Goal: Task Accomplishment & Management: Complete application form

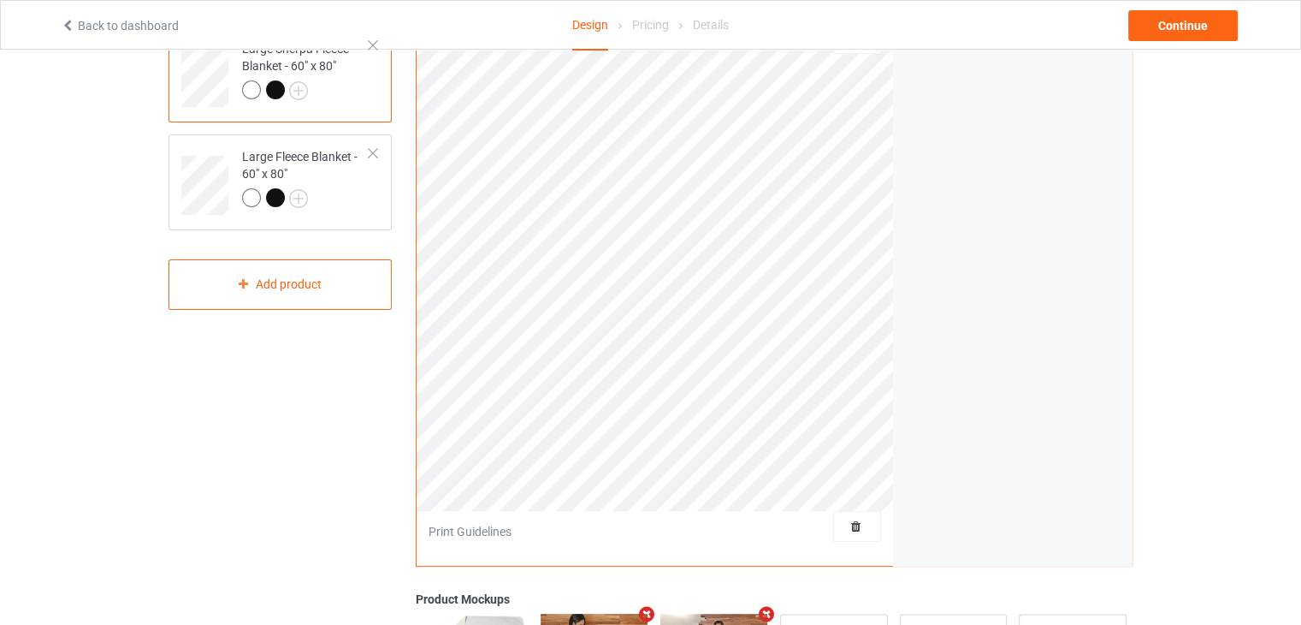
scroll to position [86, 0]
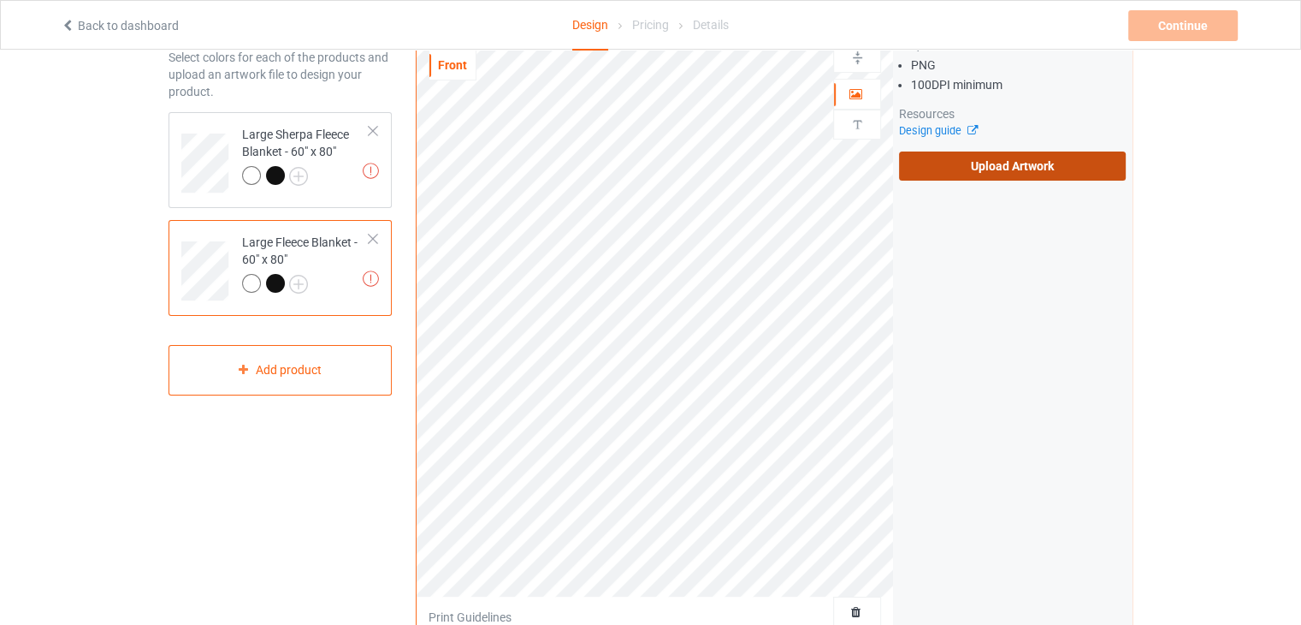
click at [1034, 158] on label "Upload Artwork" at bounding box center [1012, 165] width 227 height 29
click at [0, 0] on input "Upload Artwork" at bounding box center [0, 0] width 0 height 0
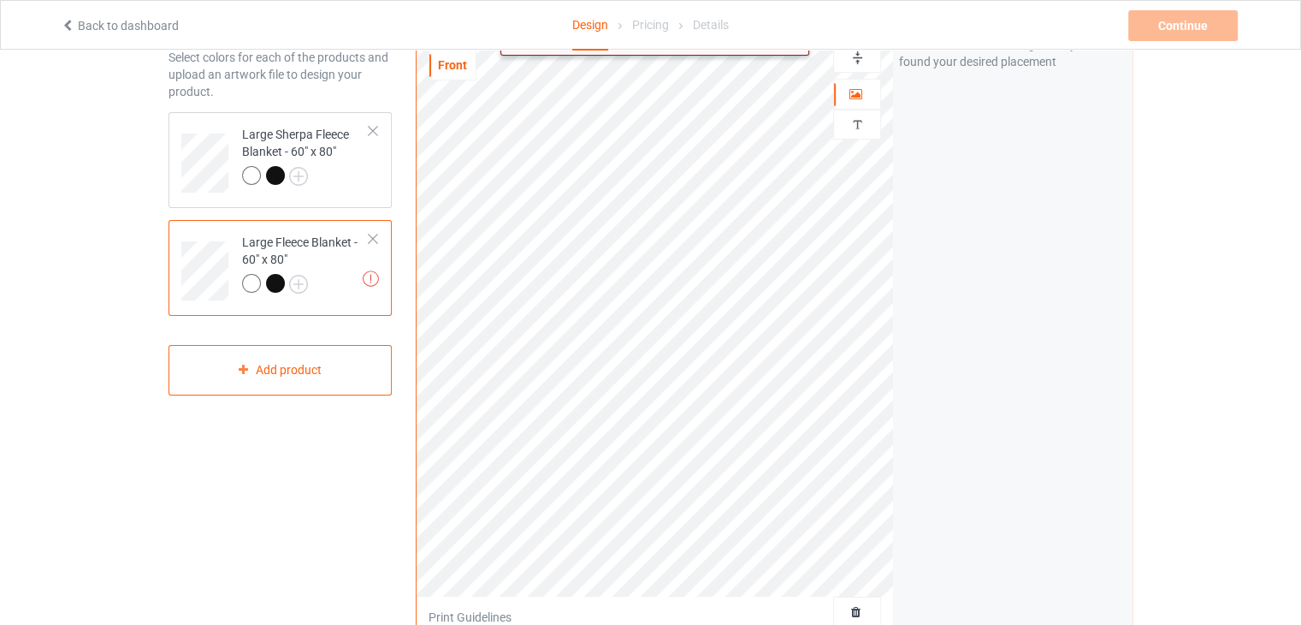
click at [898, 577] on div "Print quality: Poor ( 60.50 " x 80.67 " @ 99 DPI) Front Artwork Personalized te…" at bounding box center [774, 326] width 717 height 652
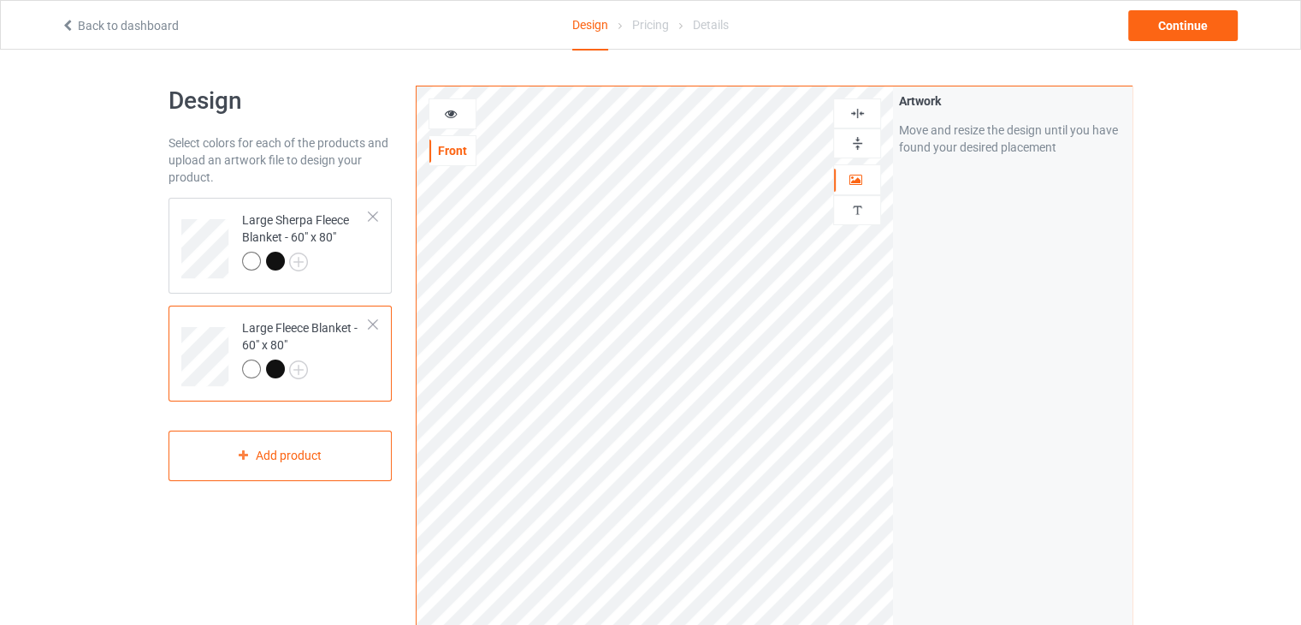
click at [861, 145] on img at bounding box center [858, 143] width 16 height 16
click at [846, 110] on div at bounding box center [857, 113] width 46 height 16
click at [853, 142] on img at bounding box center [858, 143] width 16 height 16
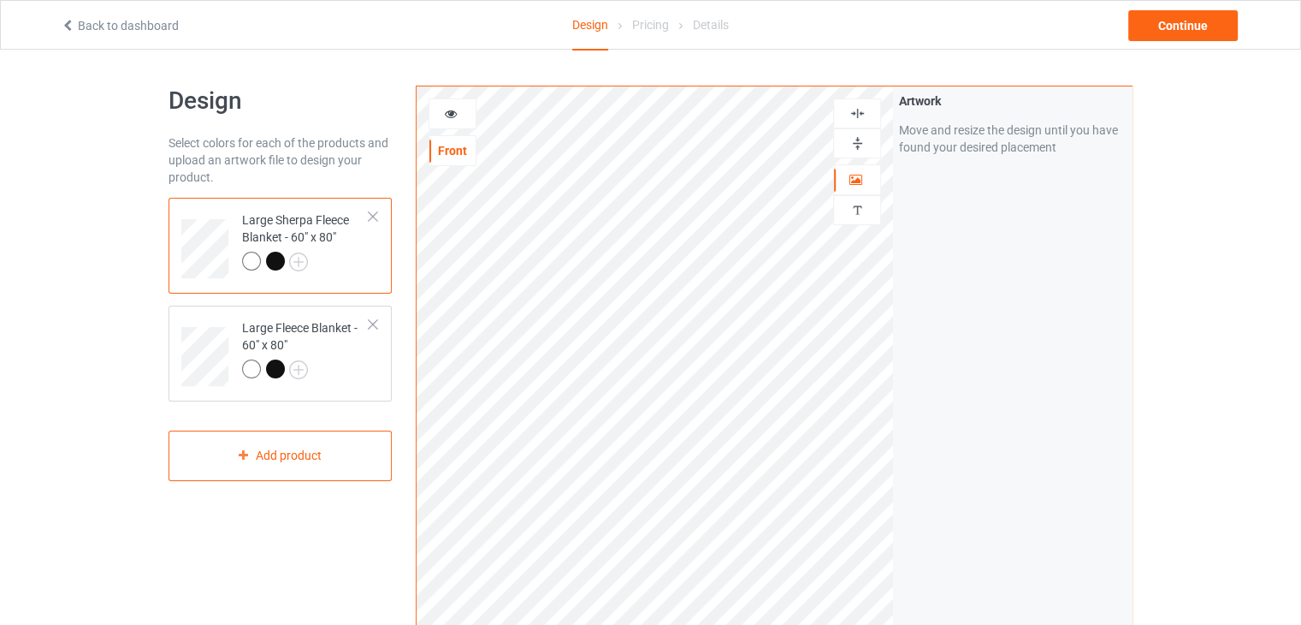
click at [859, 135] on img at bounding box center [858, 143] width 16 height 16
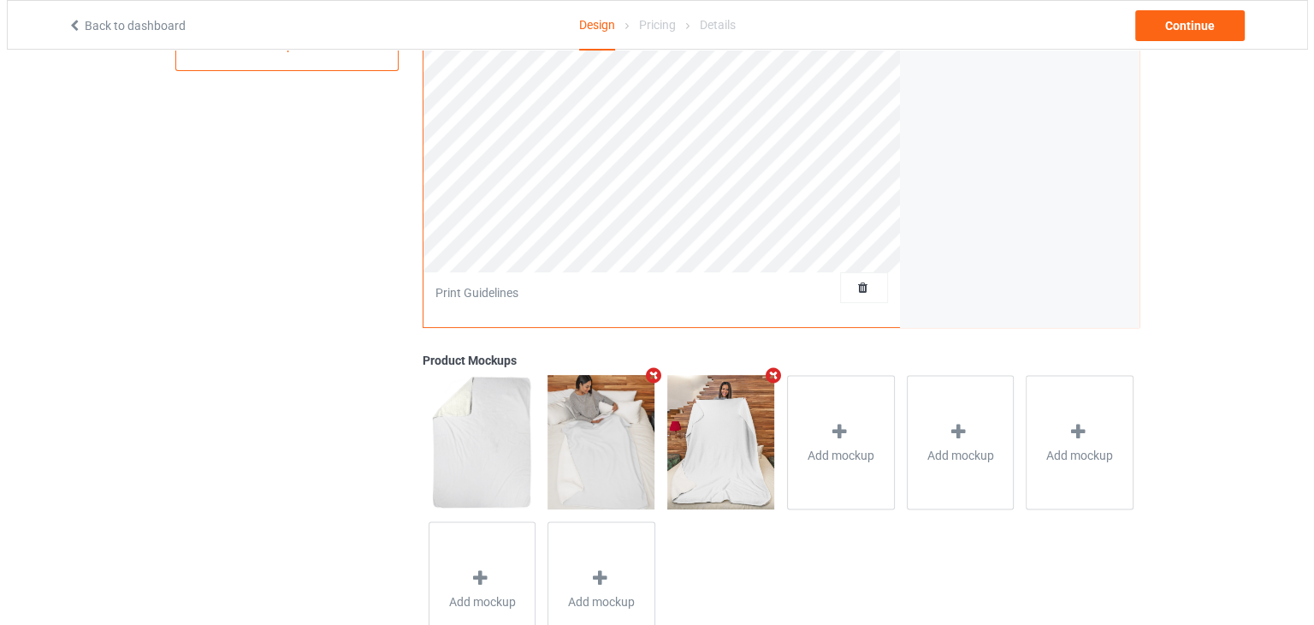
scroll to position [428, 0]
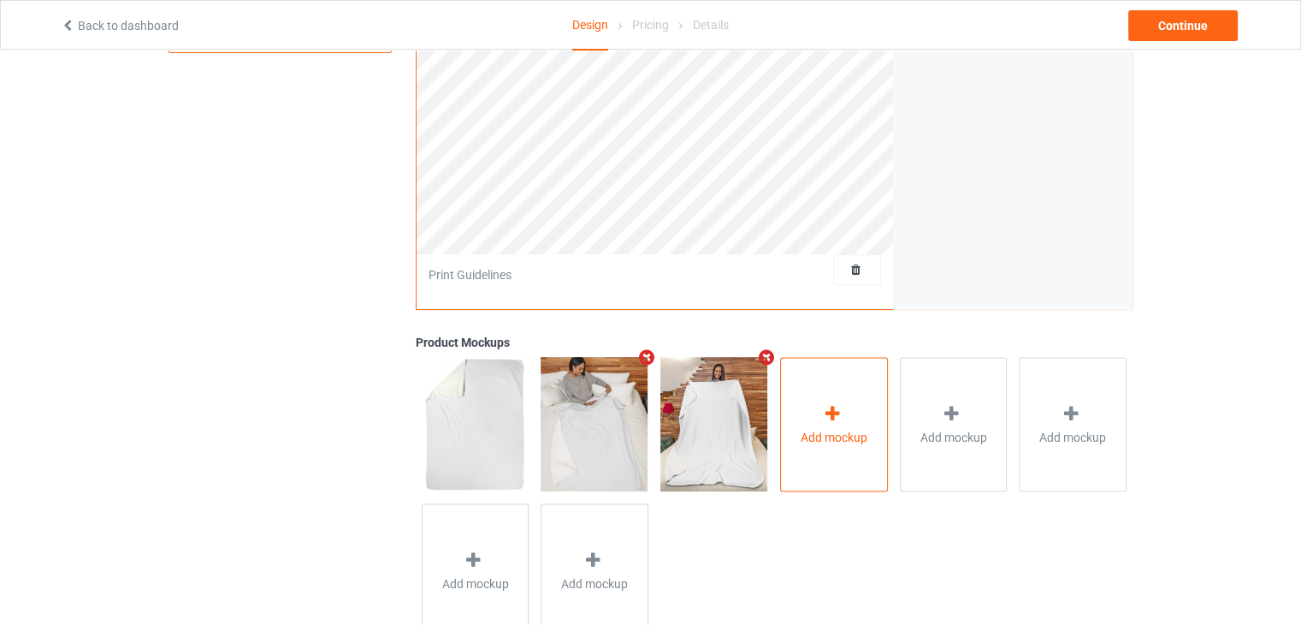
click at [816, 394] on div "Add mockup" at bounding box center [834, 424] width 108 height 134
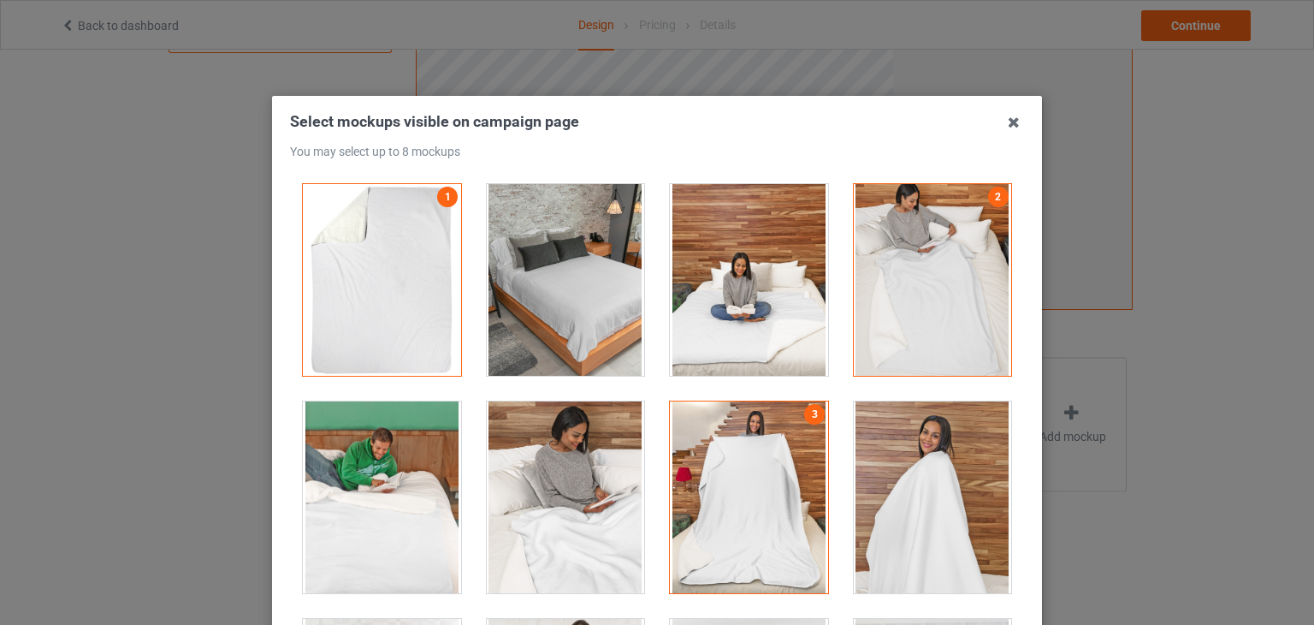
click at [548, 254] on div at bounding box center [566, 280] width 158 height 192
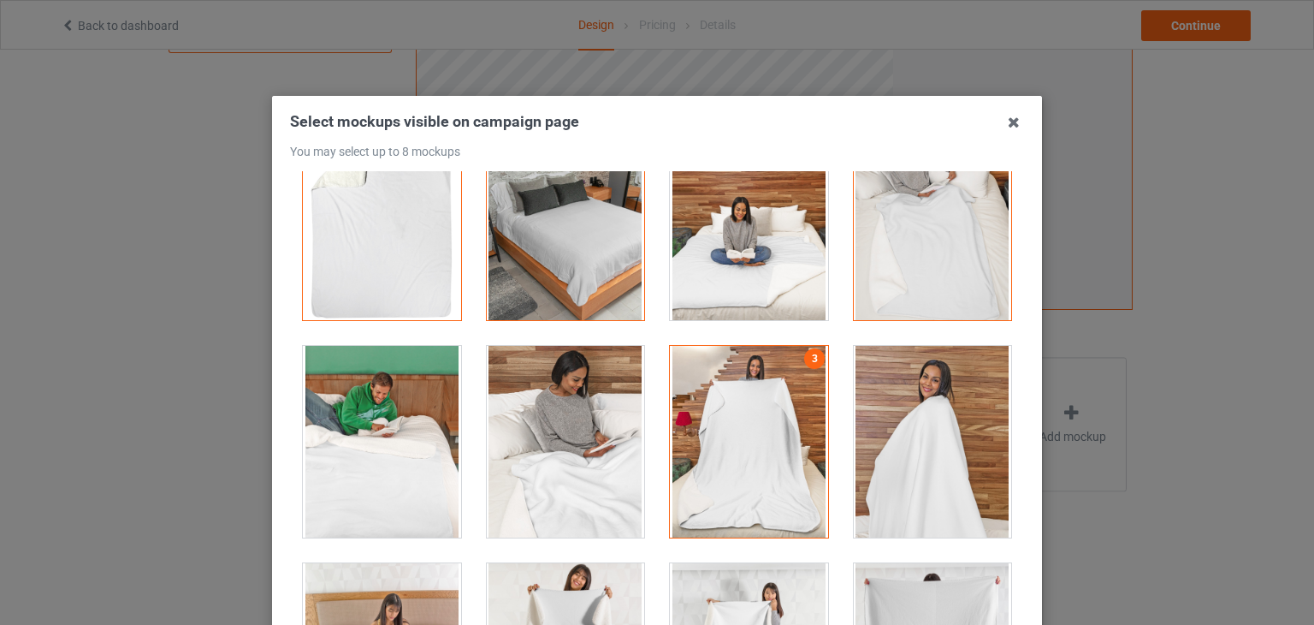
scroll to position [86, 0]
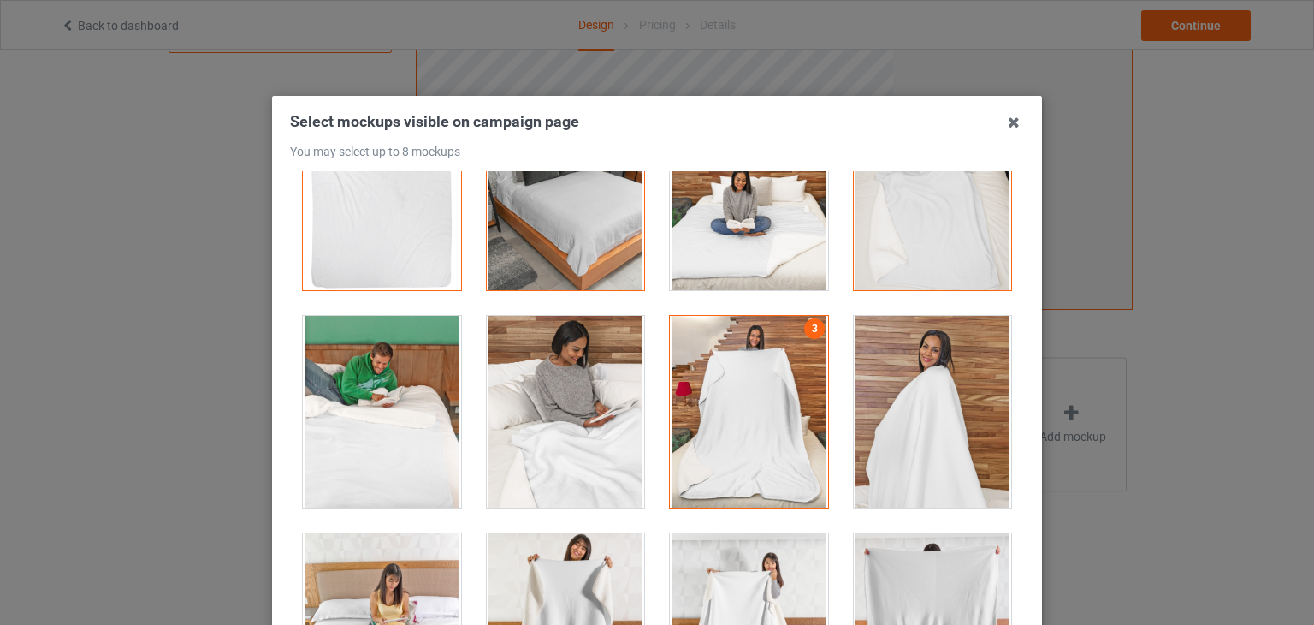
click at [914, 399] on div at bounding box center [933, 412] width 158 height 192
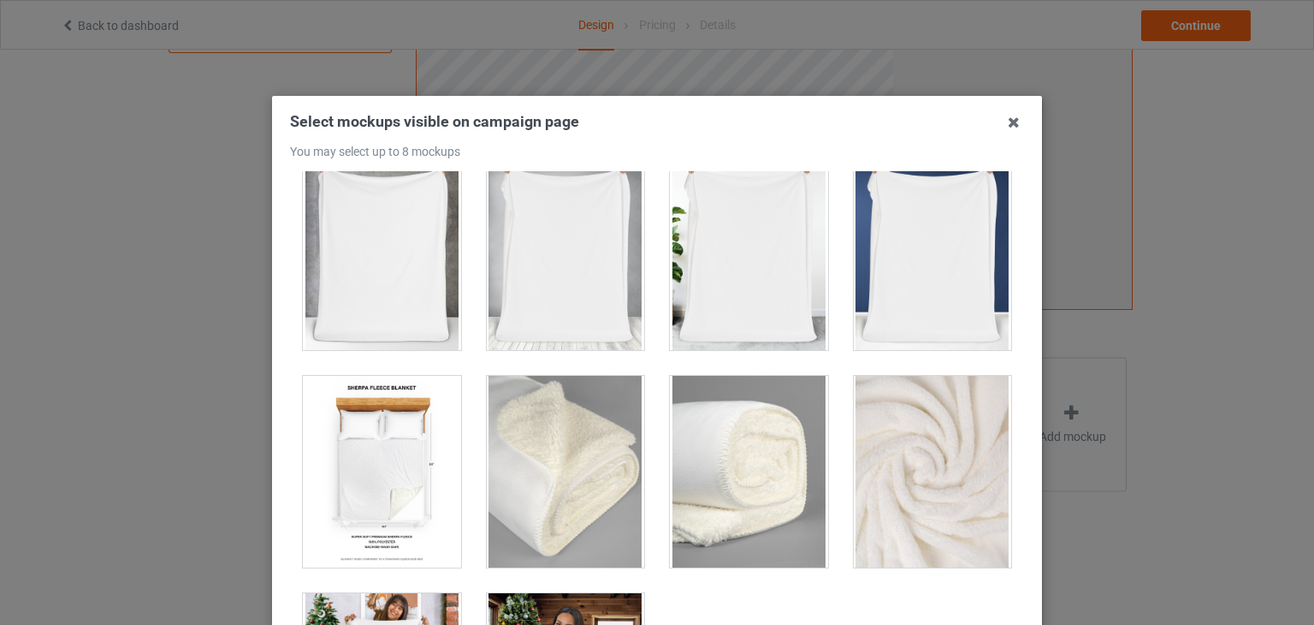
scroll to position [1235, 0]
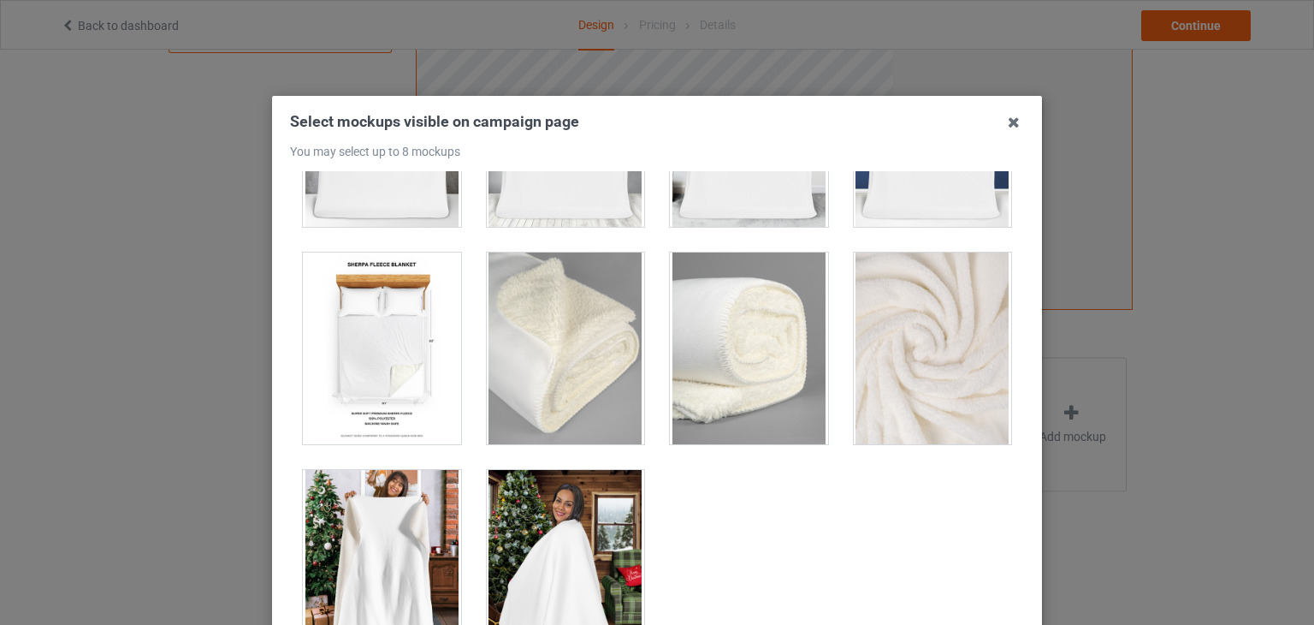
click at [374, 303] on div at bounding box center [382, 348] width 158 height 192
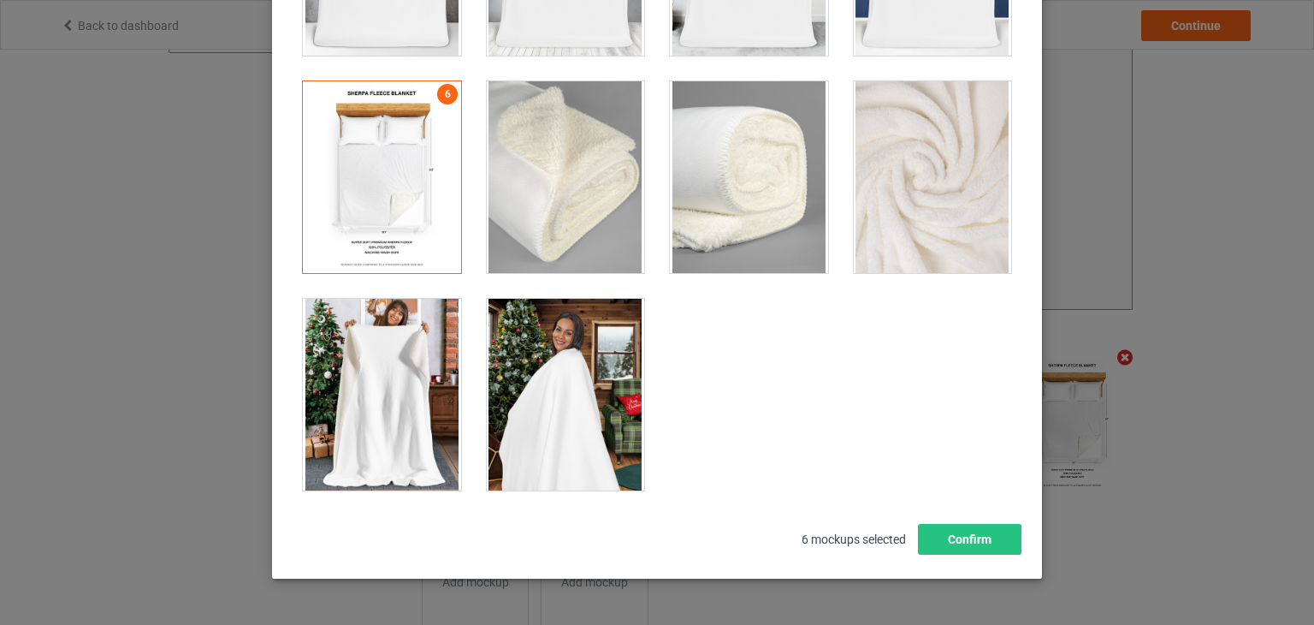
click at [567, 375] on div at bounding box center [566, 395] width 158 height 192
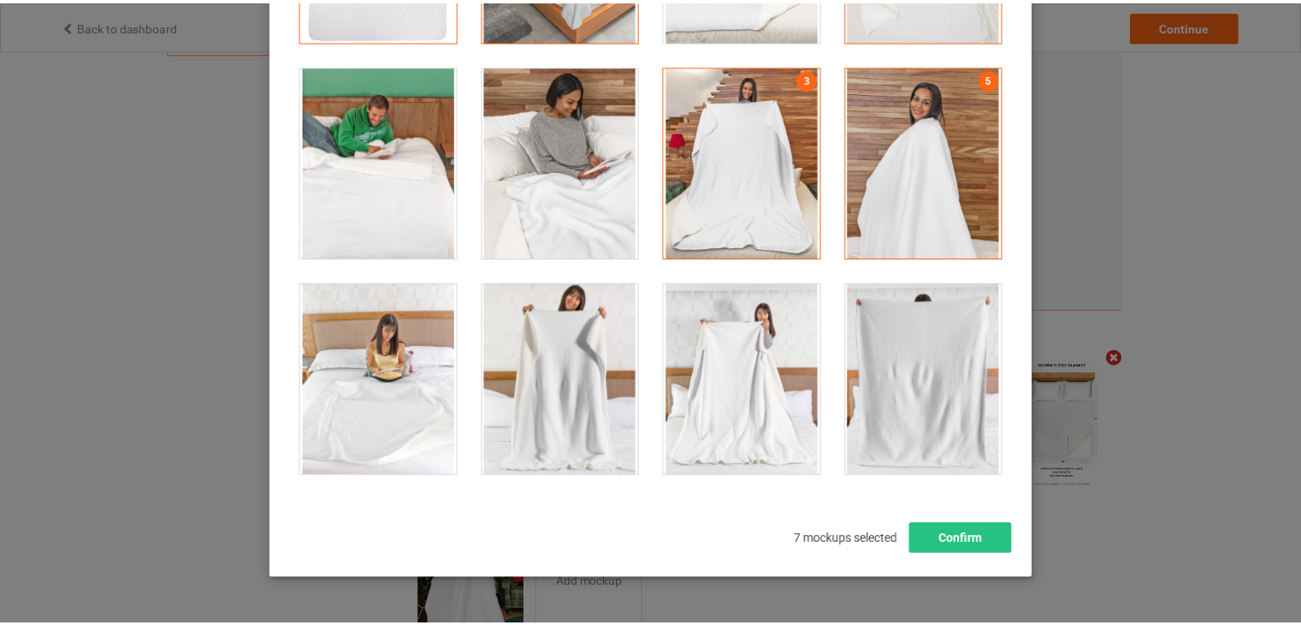
scroll to position [123, 0]
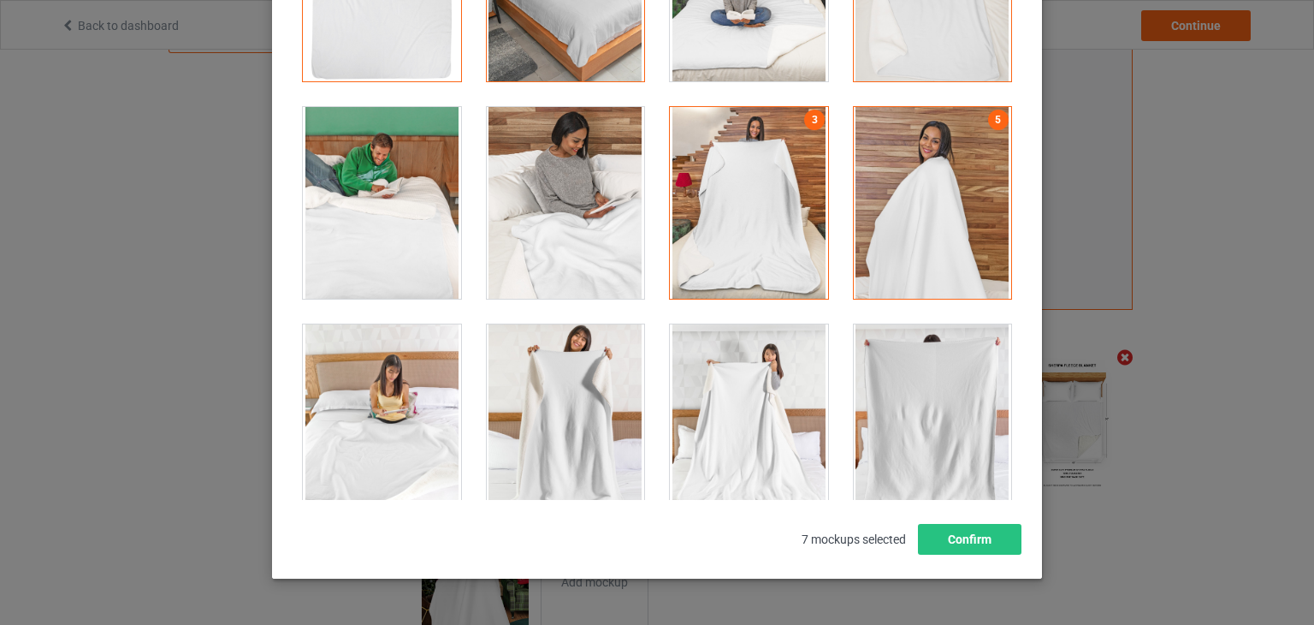
click at [875, 234] on div at bounding box center [933, 203] width 158 height 192
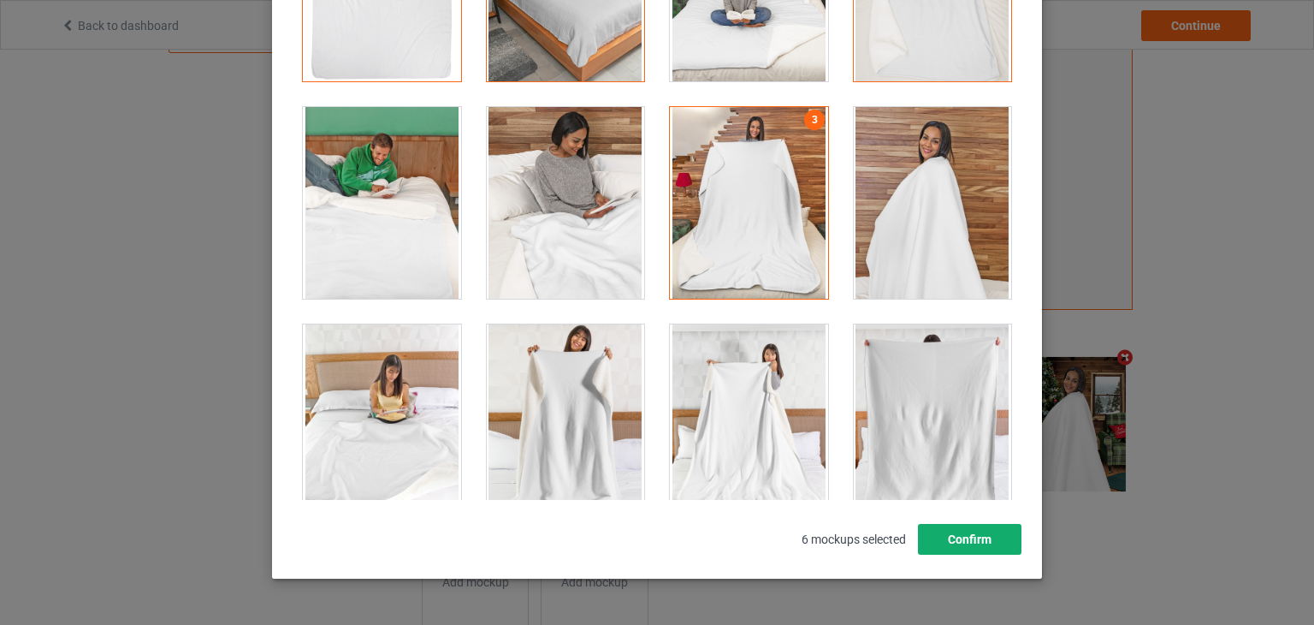
click at [974, 540] on button "Confirm" at bounding box center [970, 539] width 104 height 31
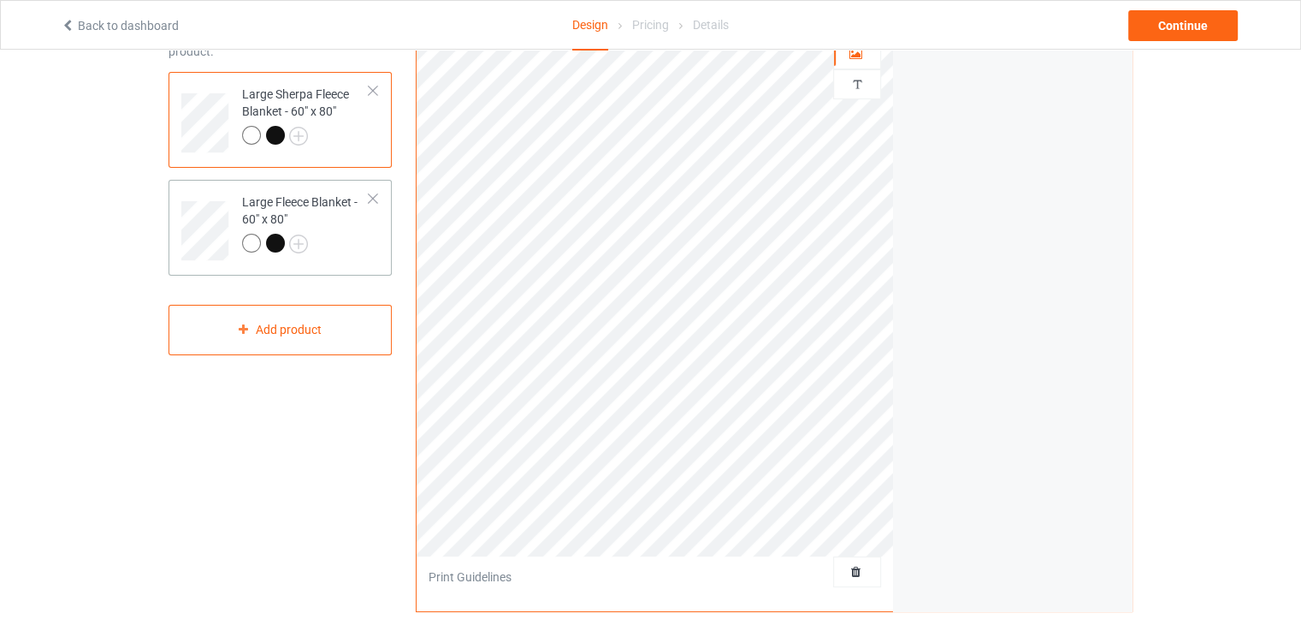
scroll to position [86, 0]
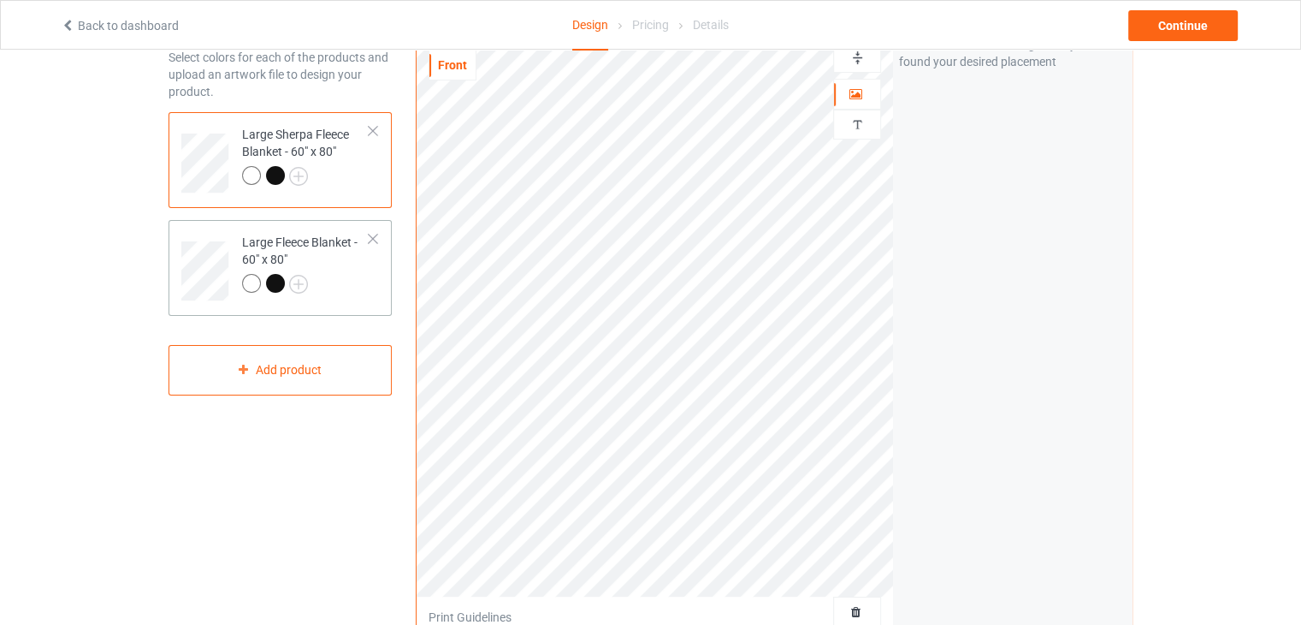
click at [366, 285] on div at bounding box center [305, 286] width 127 height 24
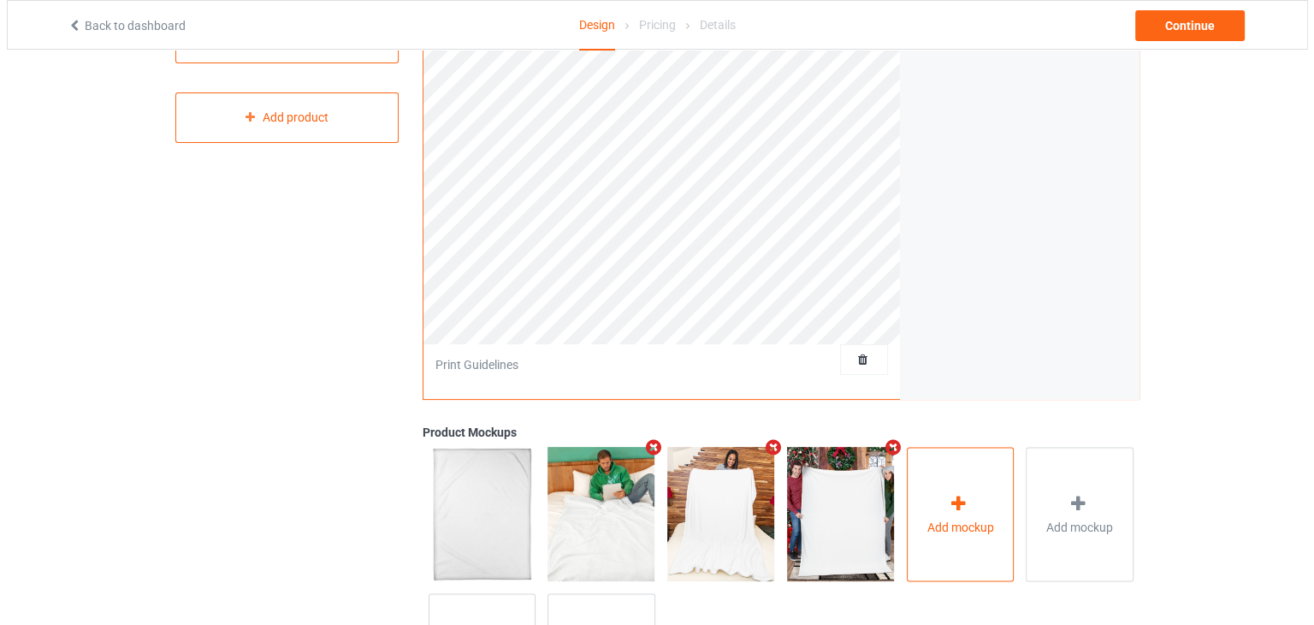
scroll to position [483, 0]
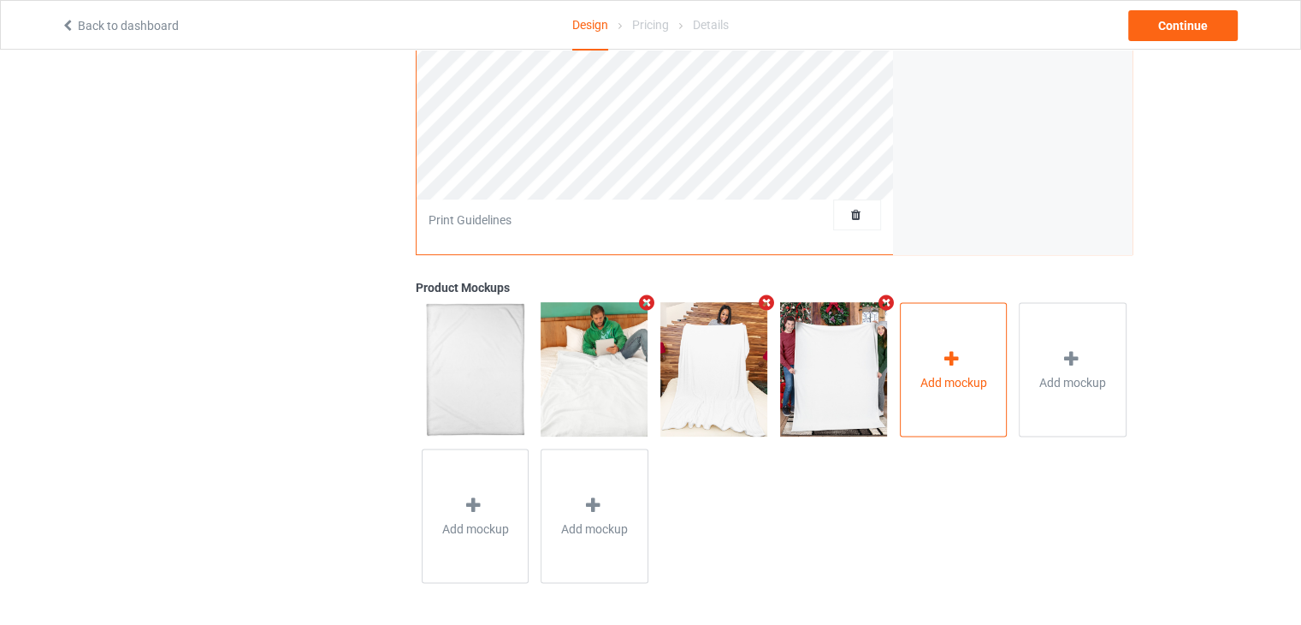
click at [997, 335] on div "Add mockup" at bounding box center [954, 369] width 108 height 134
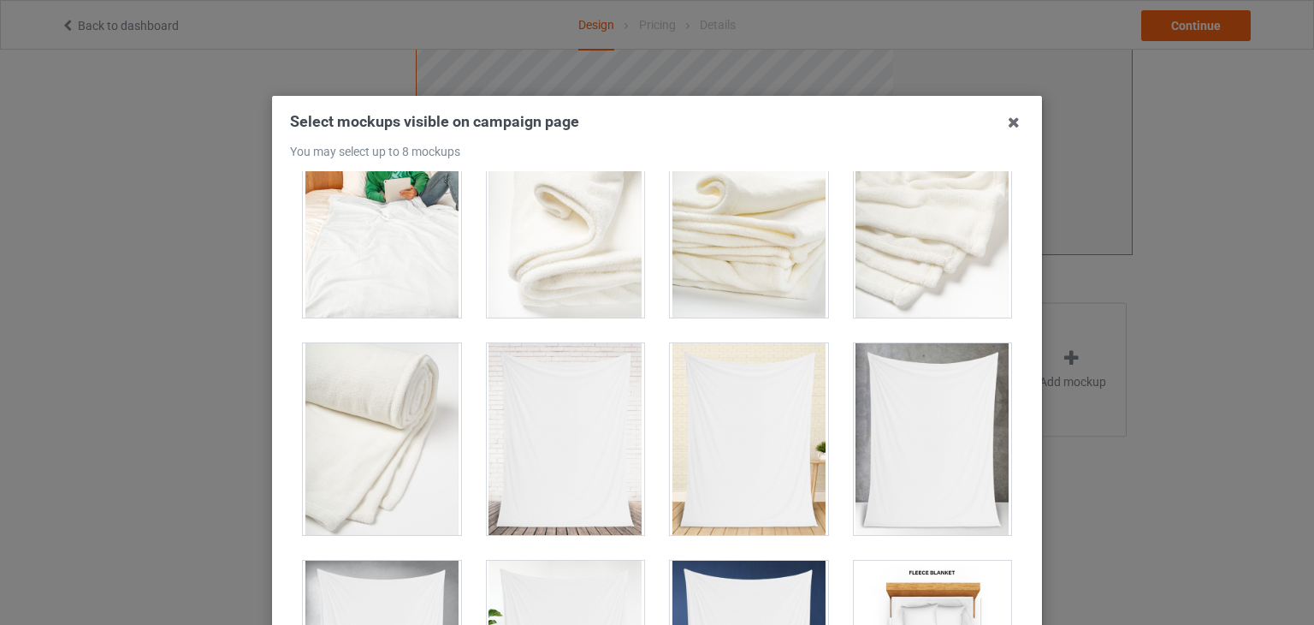
scroll to position [459, 0]
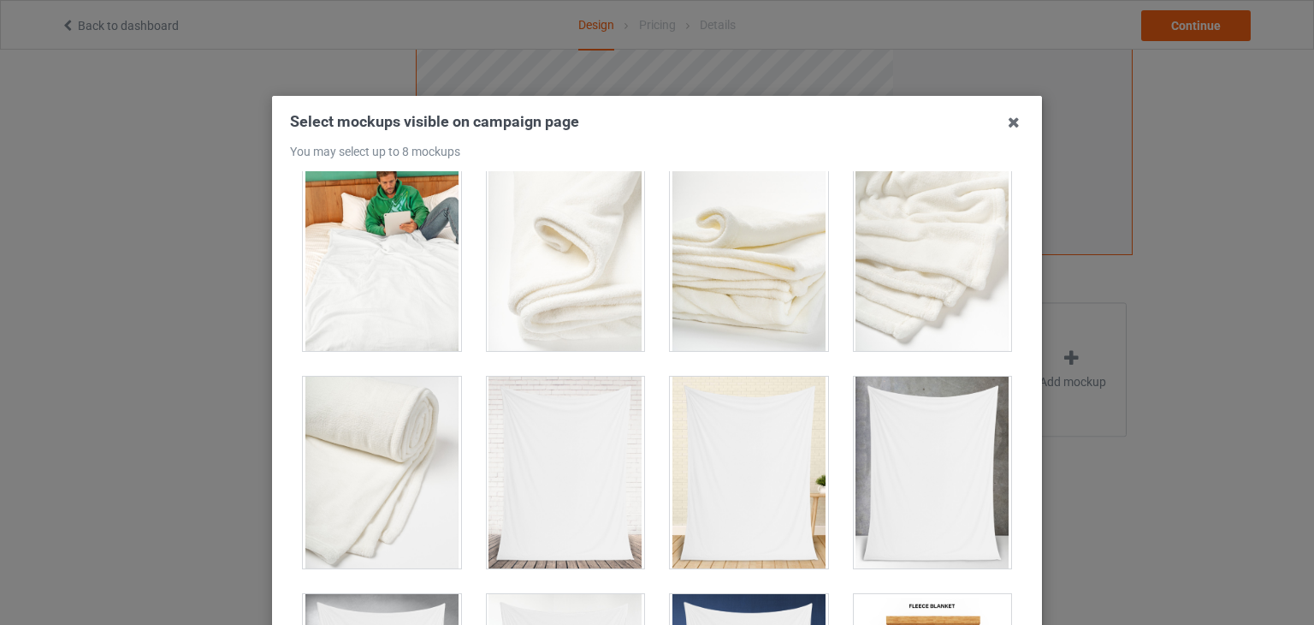
click at [1003, 122] on icon at bounding box center [1013, 122] width 27 height 27
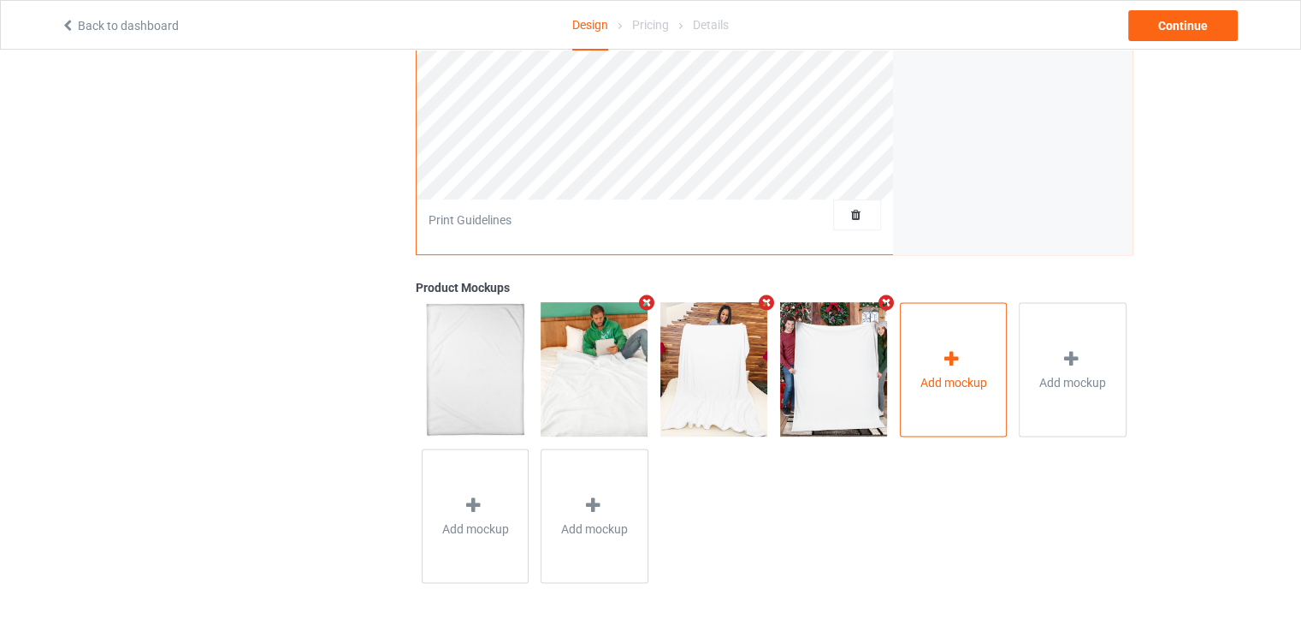
click at [945, 361] on icon at bounding box center [951, 358] width 21 height 18
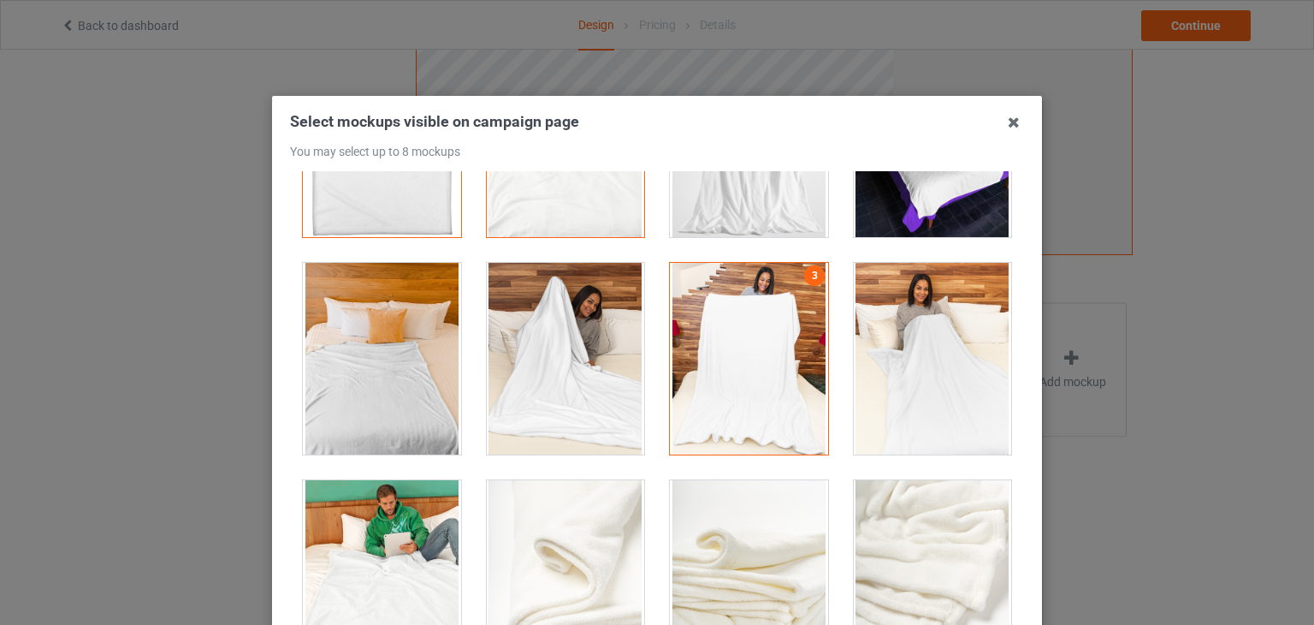
scroll to position [171, 0]
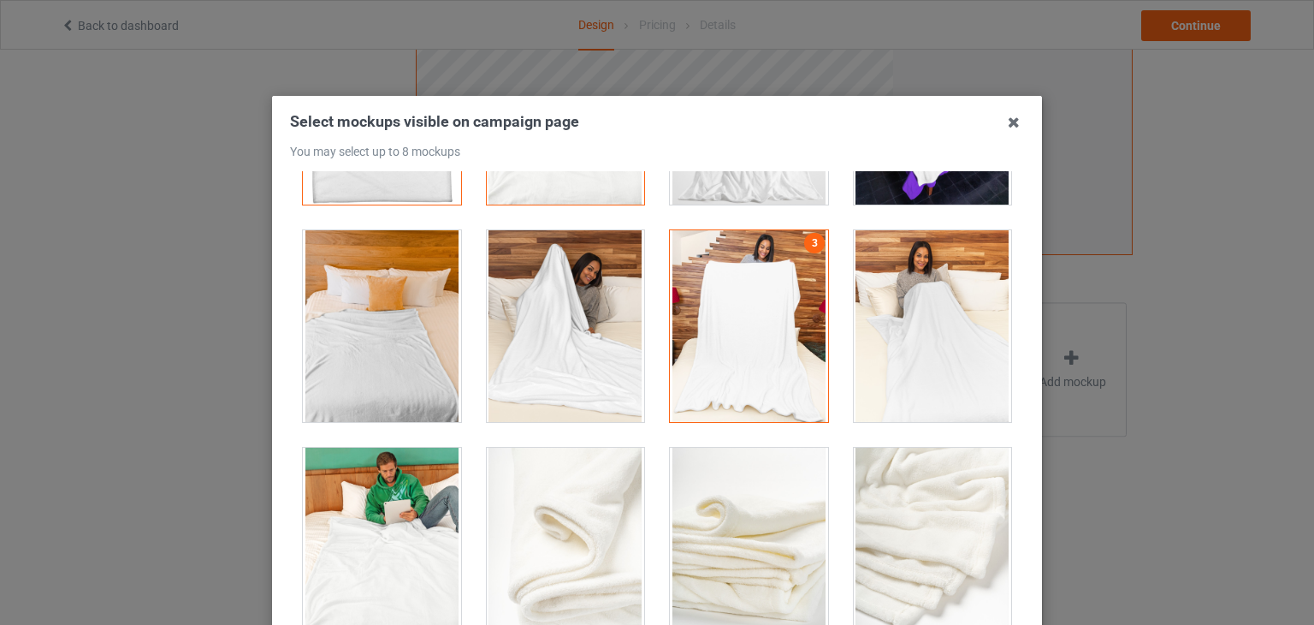
click at [356, 370] on div at bounding box center [382, 326] width 158 height 192
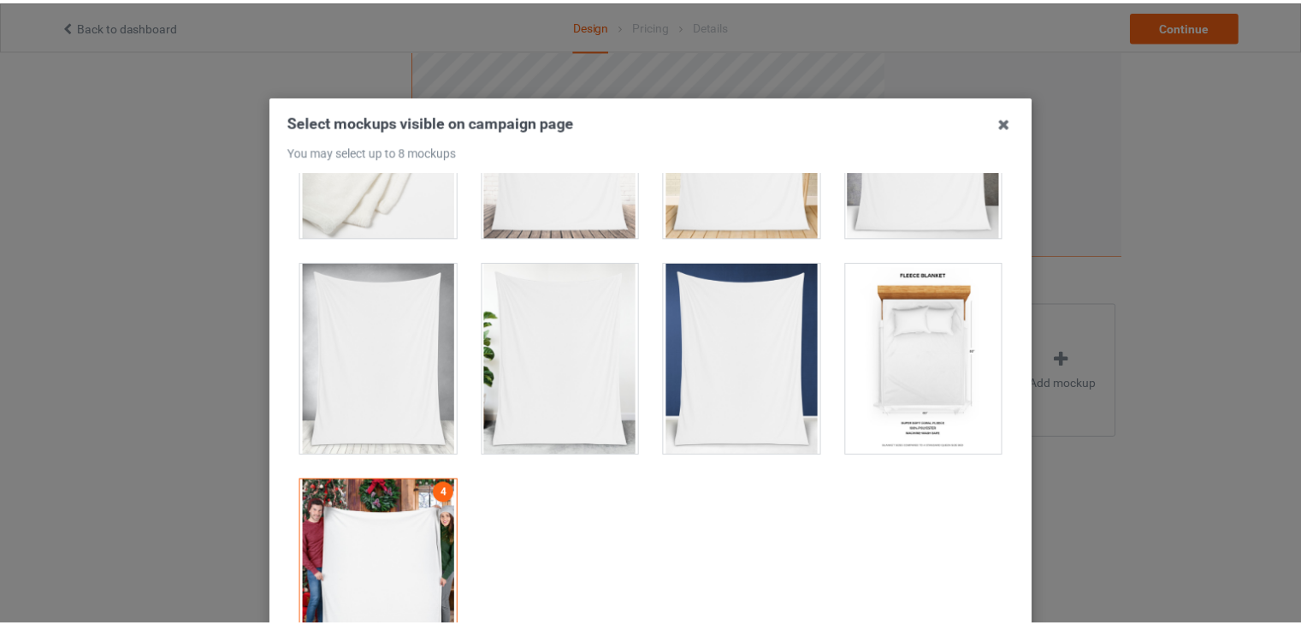
scroll to position [802, 0]
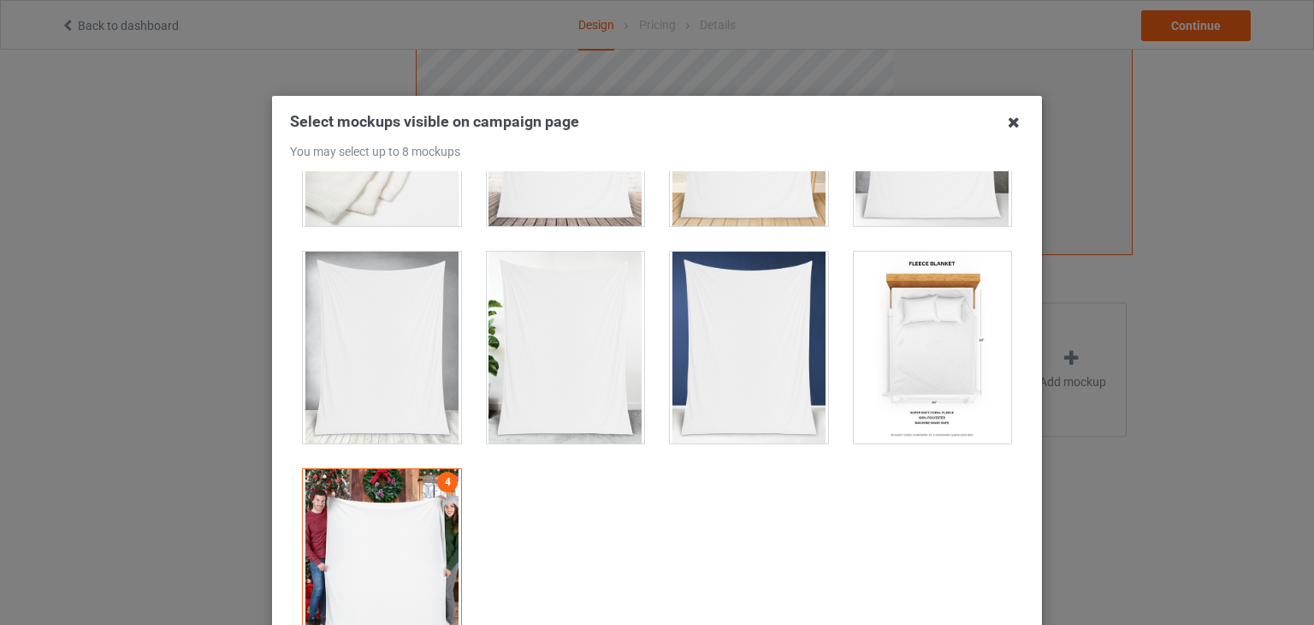
click at [1016, 125] on icon at bounding box center [1013, 122] width 27 height 27
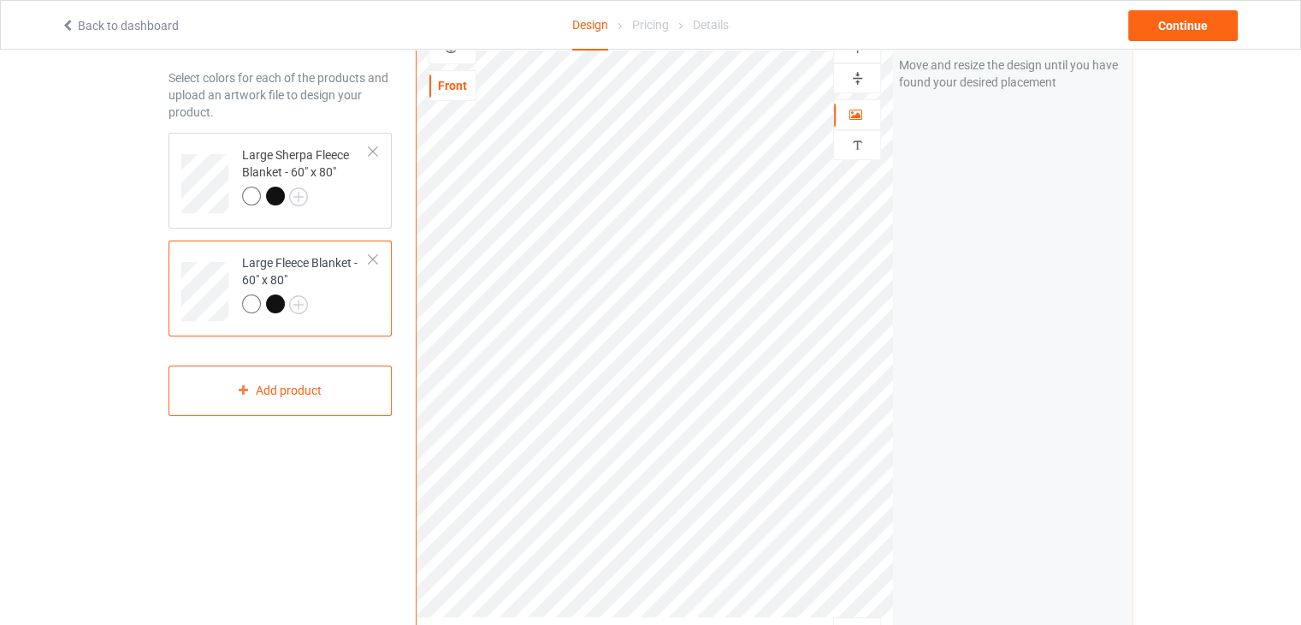
scroll to position [0, 0]
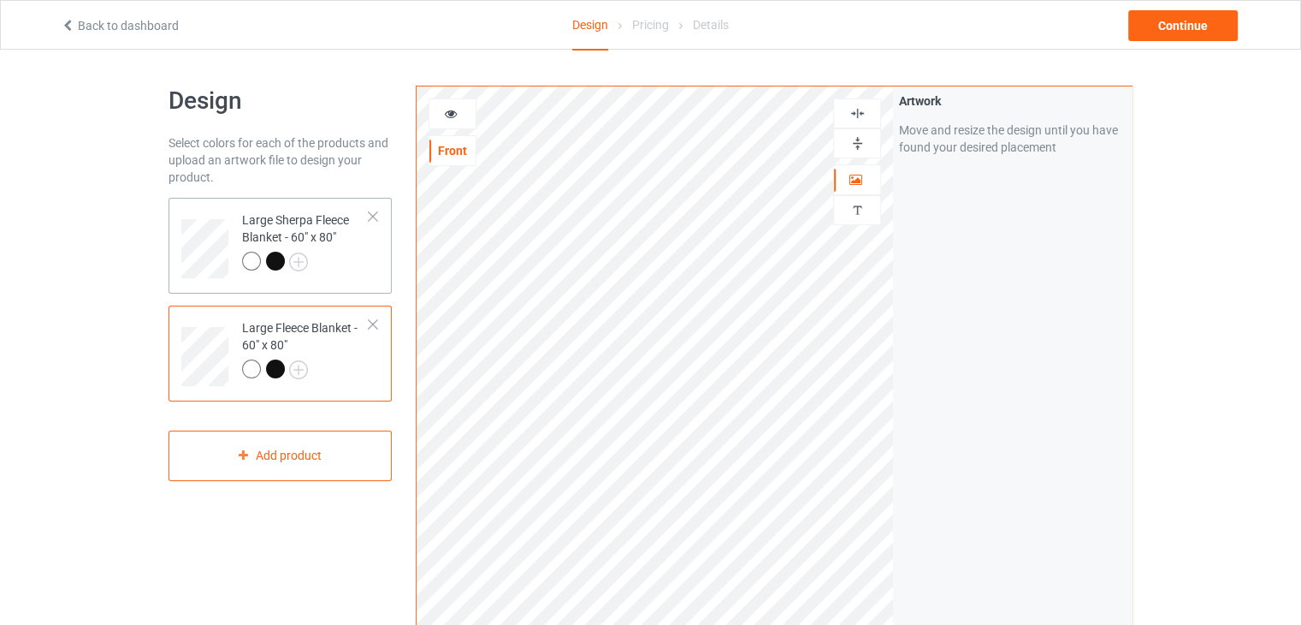
drag, startPoint x: 305, startPoint y: 237, endPoint x: 318, endPoint y: 240, distance: 13.9
click at [307, 240] on div "Large Sherpa Fleece Blanket - 60" x 80"" at bounding box center [305, 240] width 127 height 58
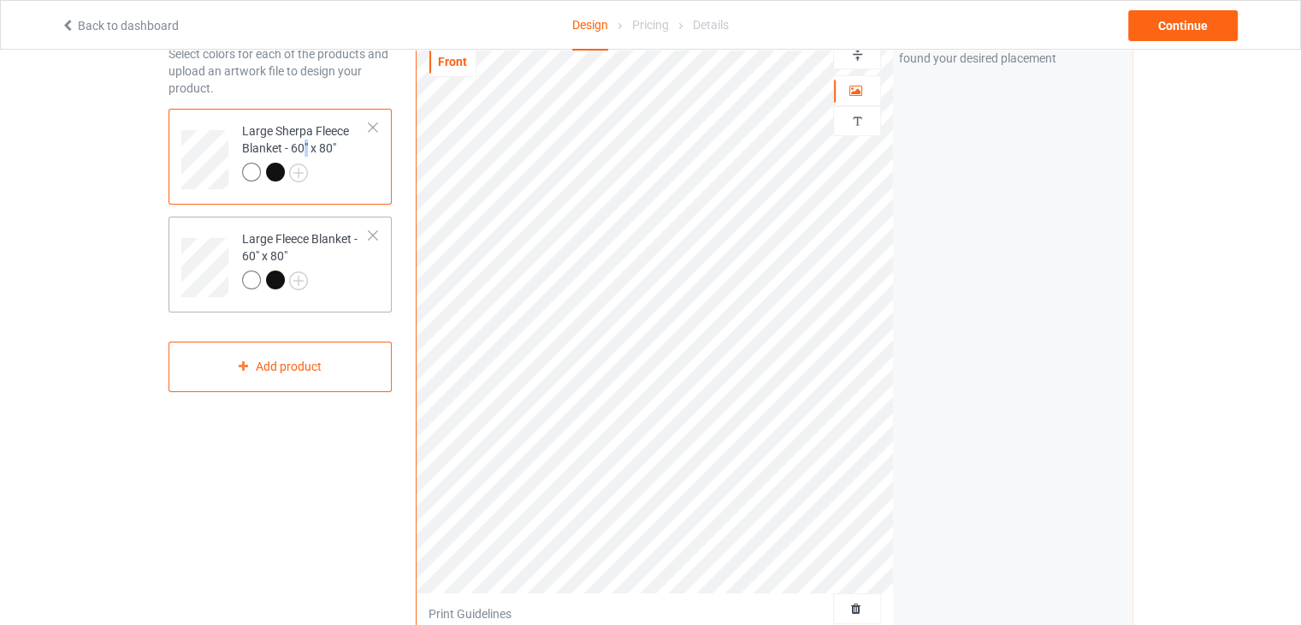
scroll to position [86, 0]
click at [330, 270] on div "Large Fleece Blanket - 60" x 80"" at bounding box center [305, 263] width 127 height 58
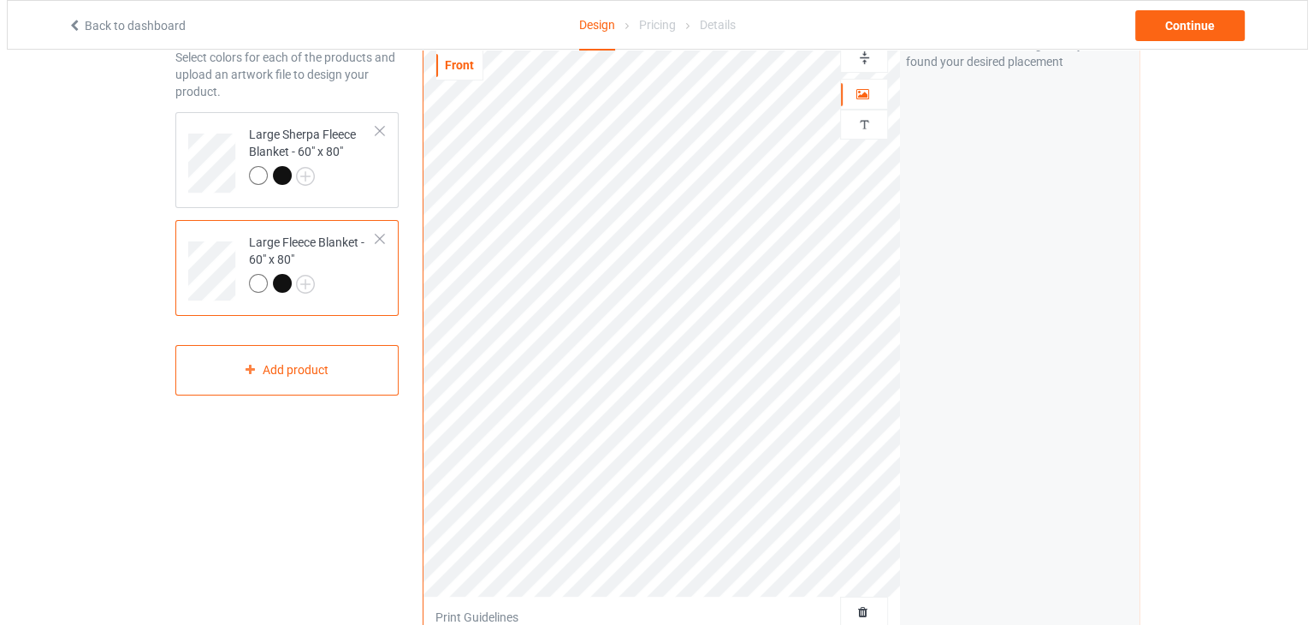
scroll to position [483, 0]
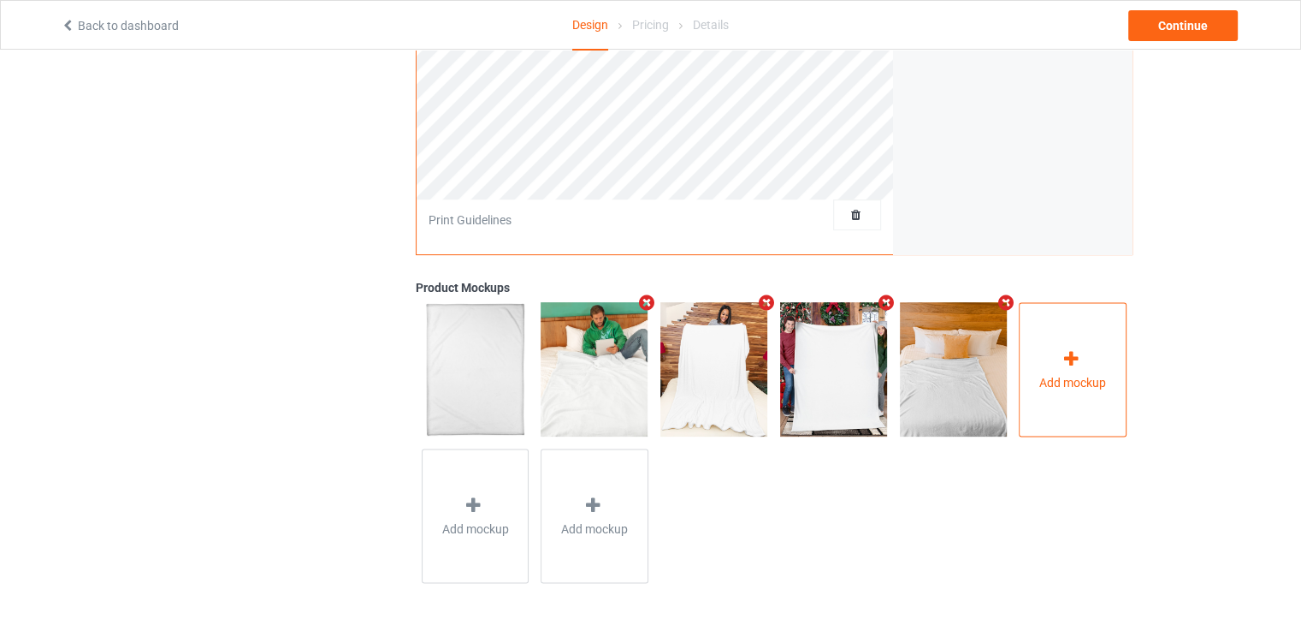
click at [1060, 342] on div "Add mockup" at bounding box center [1073, 369] width 108 height 134
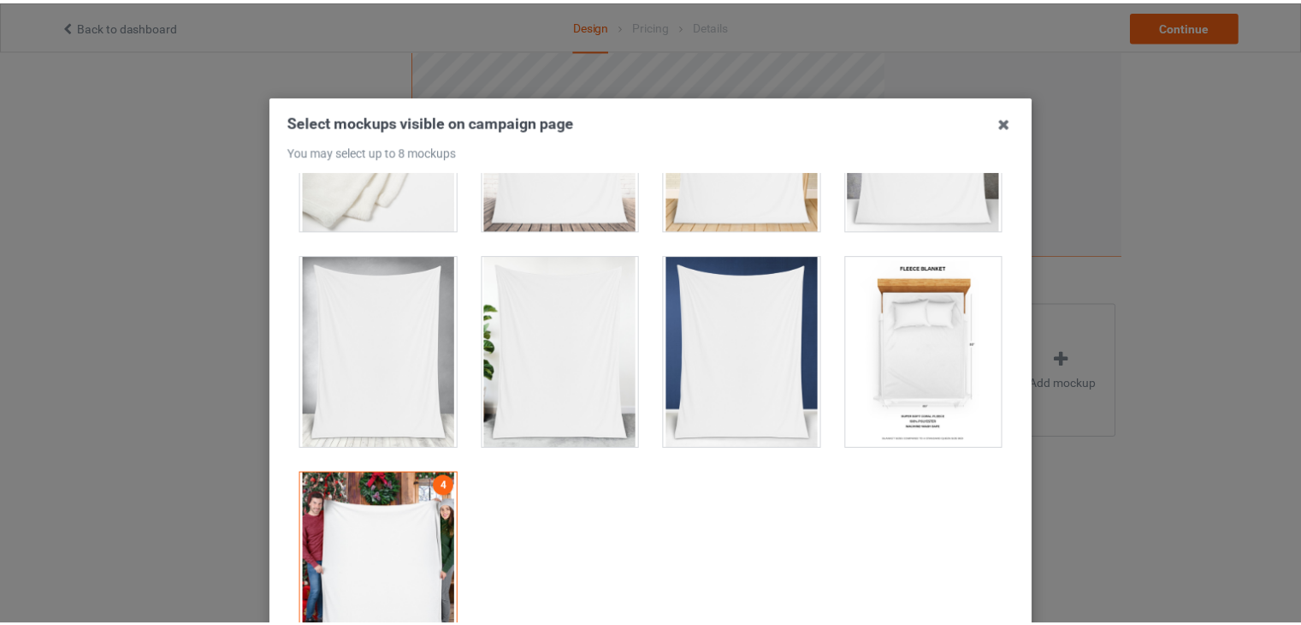
scroll to position [802, 0]
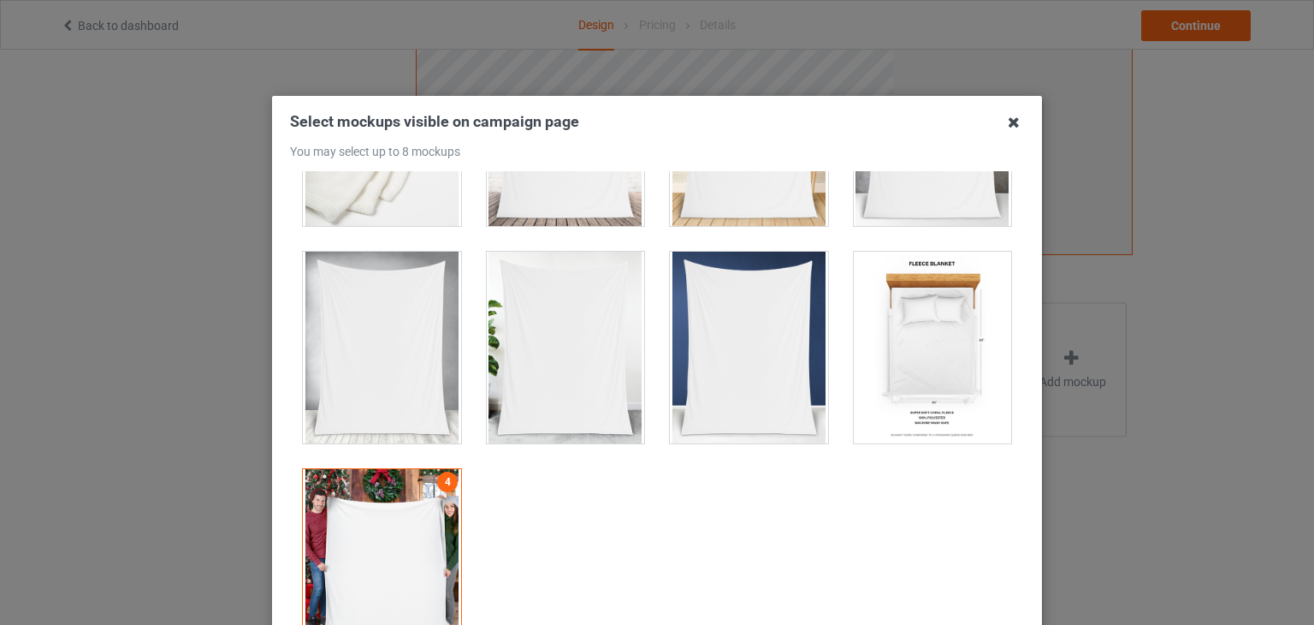
click at [1000, 117] on icon at bounding box center [1013, 122] width 27 height 27
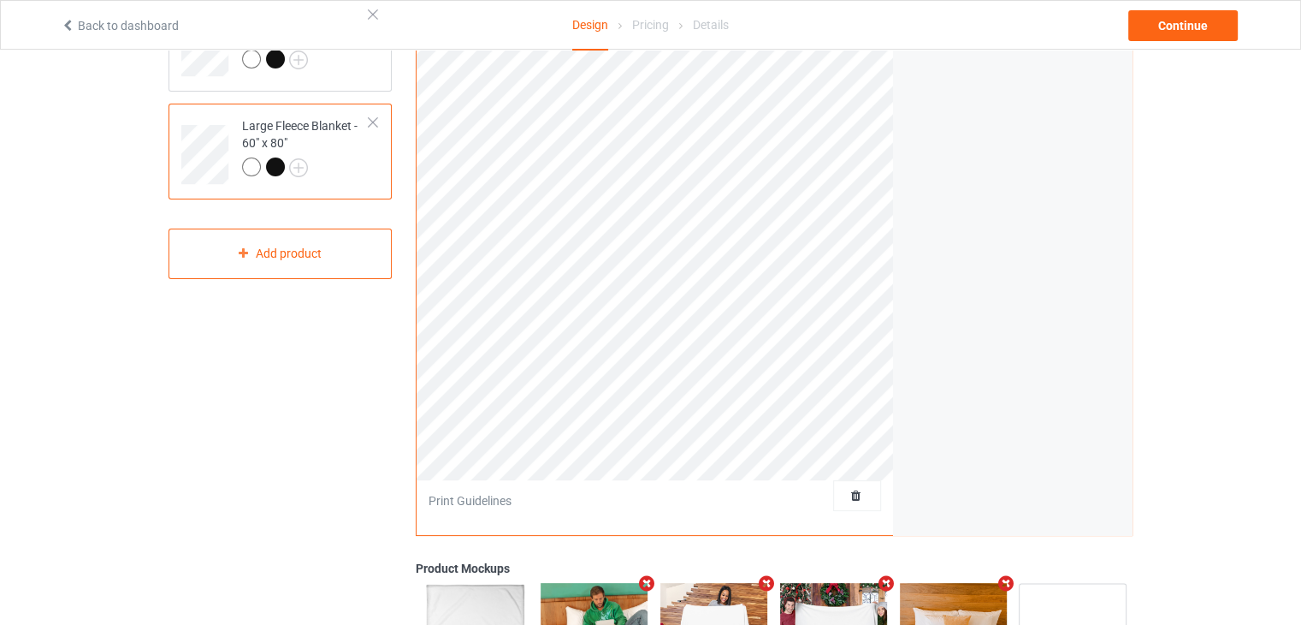
scroll to position [140, 0]
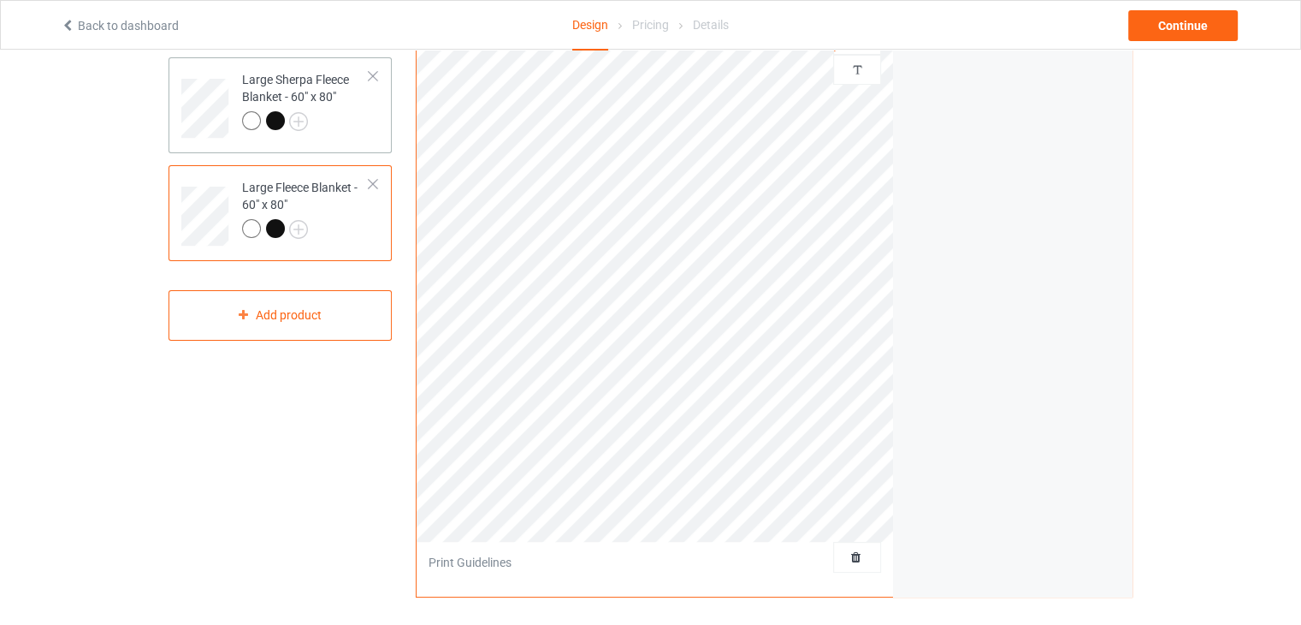
drag, startPoint x: 313, startPoint y: 100, endPoint x: 332, endPoint y: 114, distance: 23.3
click at [314, 100] on div "Large Sherpa Fleece Blanket - 60" x 80"" at bounding box center [305, 100] width 127 height 58
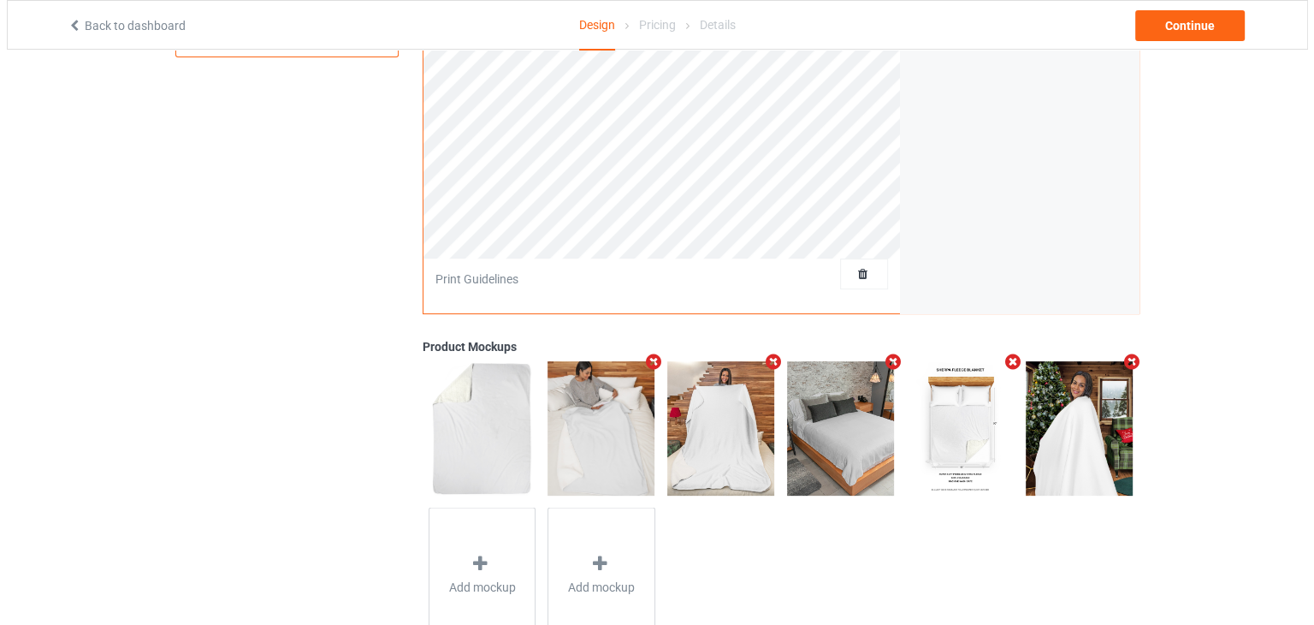
scroll to position [482, 0]
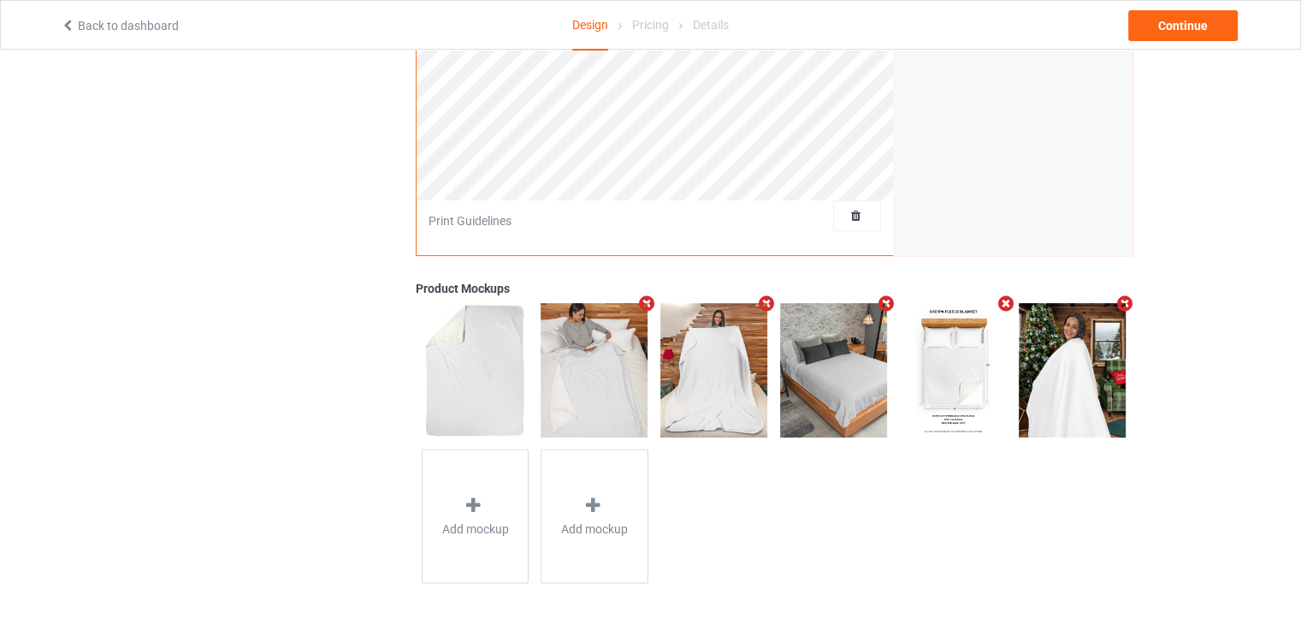
click at [789, 516] on div "Add mockup Add mockup" at bounding box center [774, 443] width 717 height 292
click at [489, 514] on div "Add mockup" at bounding box center [476, 516] width 108 height 134
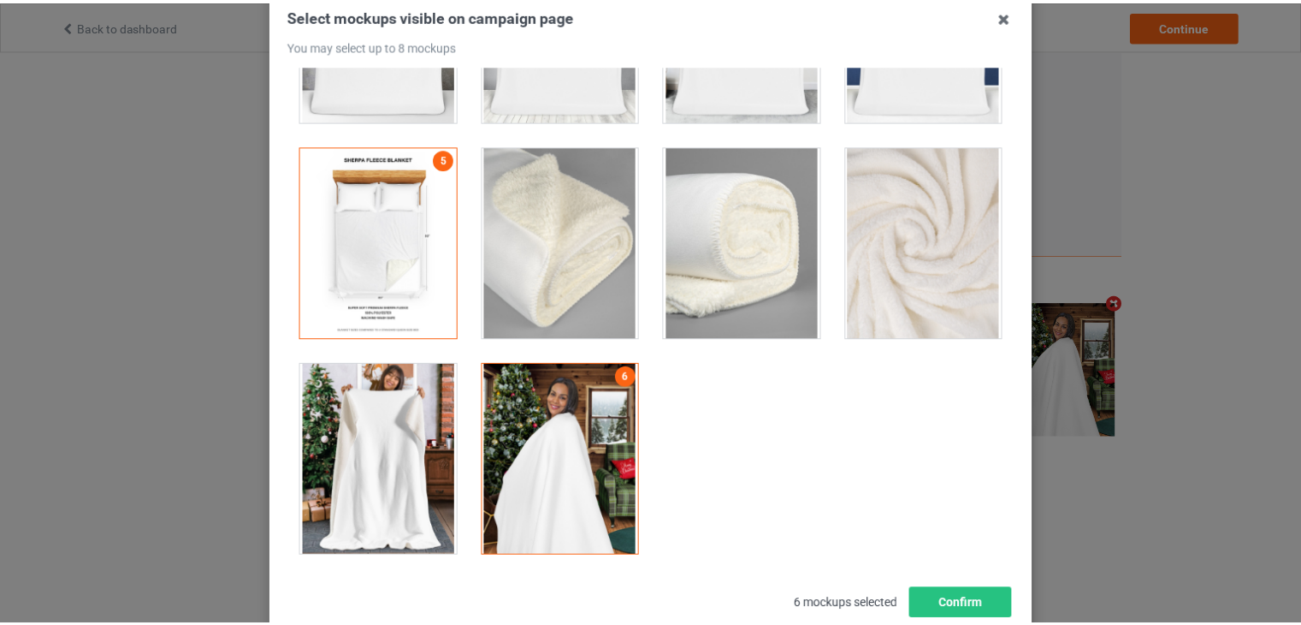
scroll to position [220, 0]
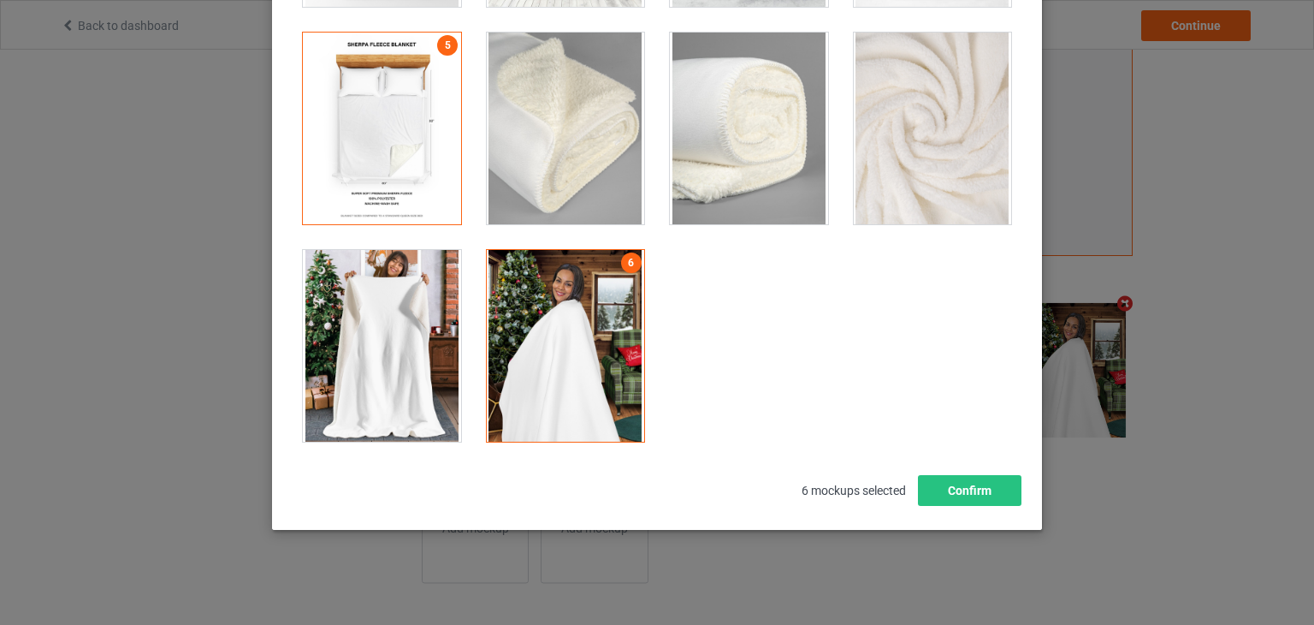
click at [367, 355] on div at bounding box center [382, 346] width 158 height 192
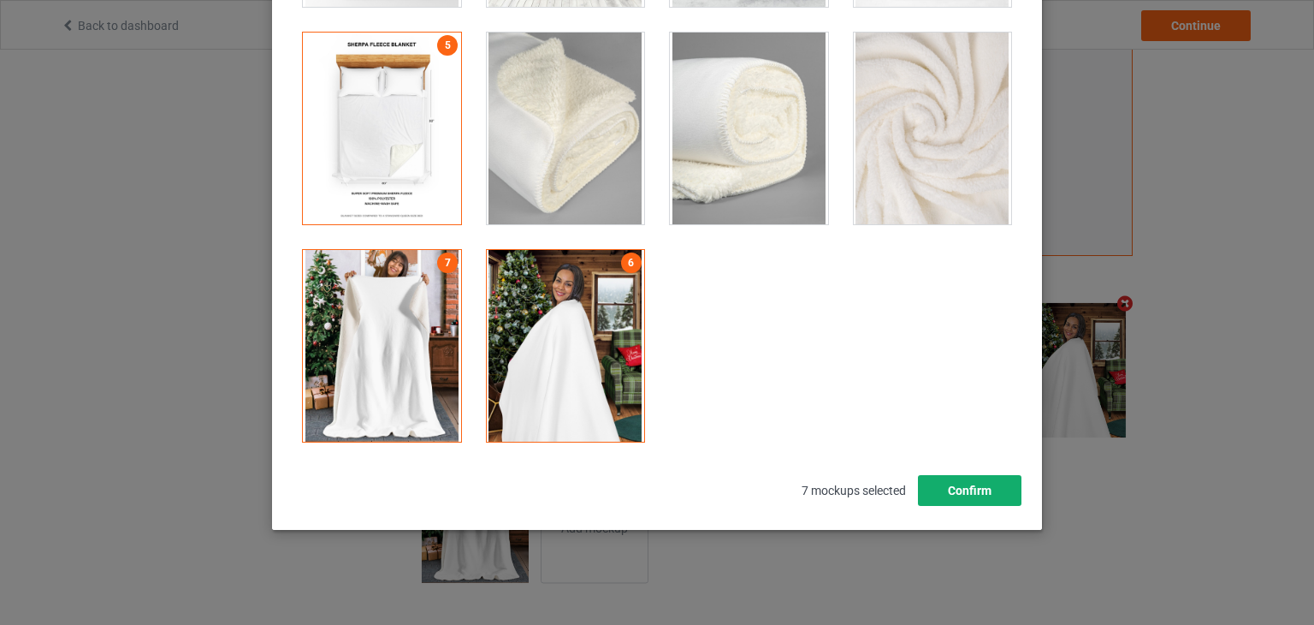
click at [938, 486] on button "Confirm" at bounding box center [970, 490] width 104 height 31
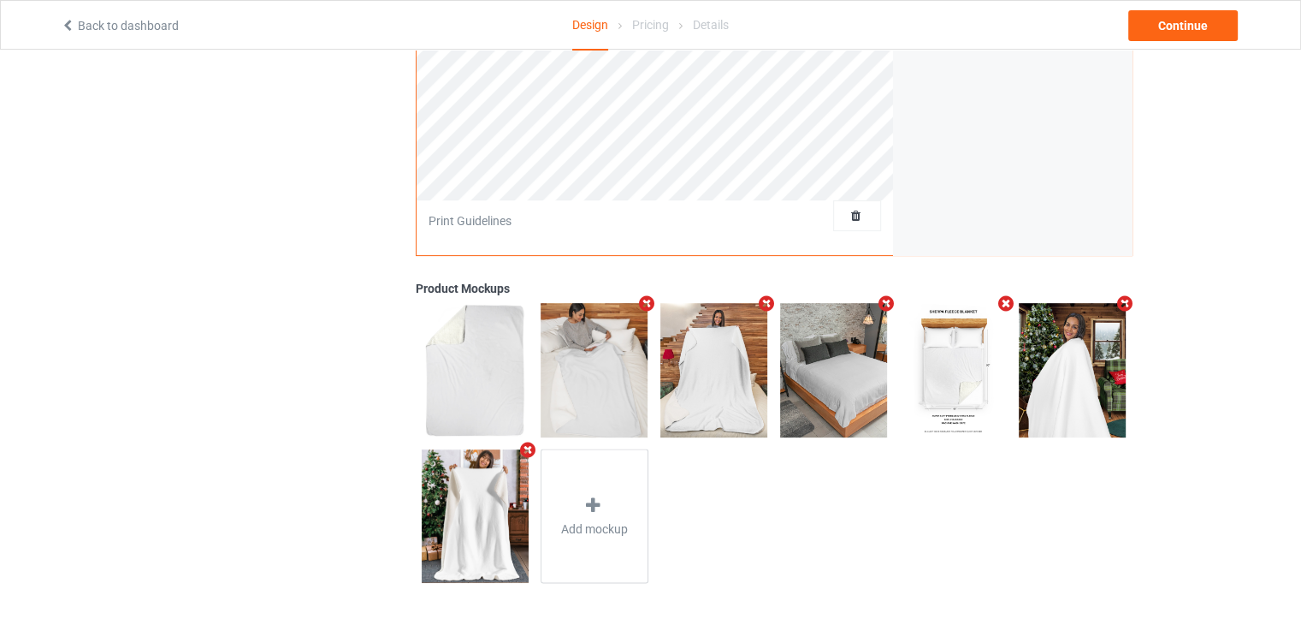
scroll to position [139, 0]
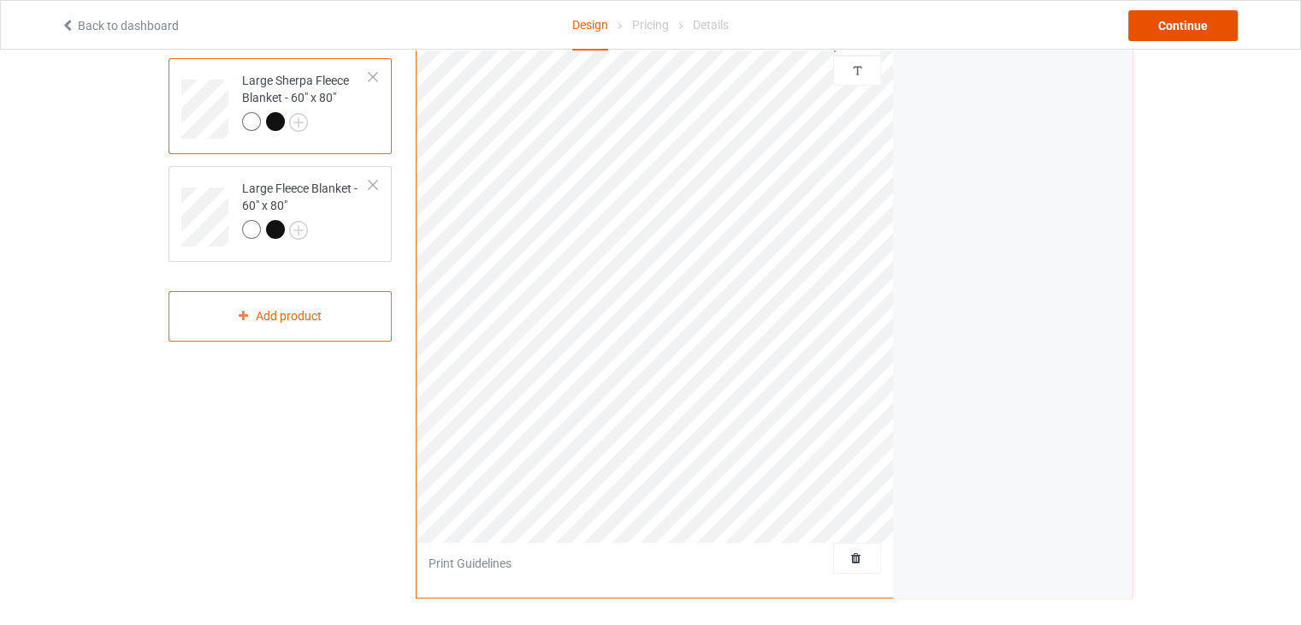
click at [1159, 27] on div "Continue" at bounding box center [1184, 25] width 110 height 31
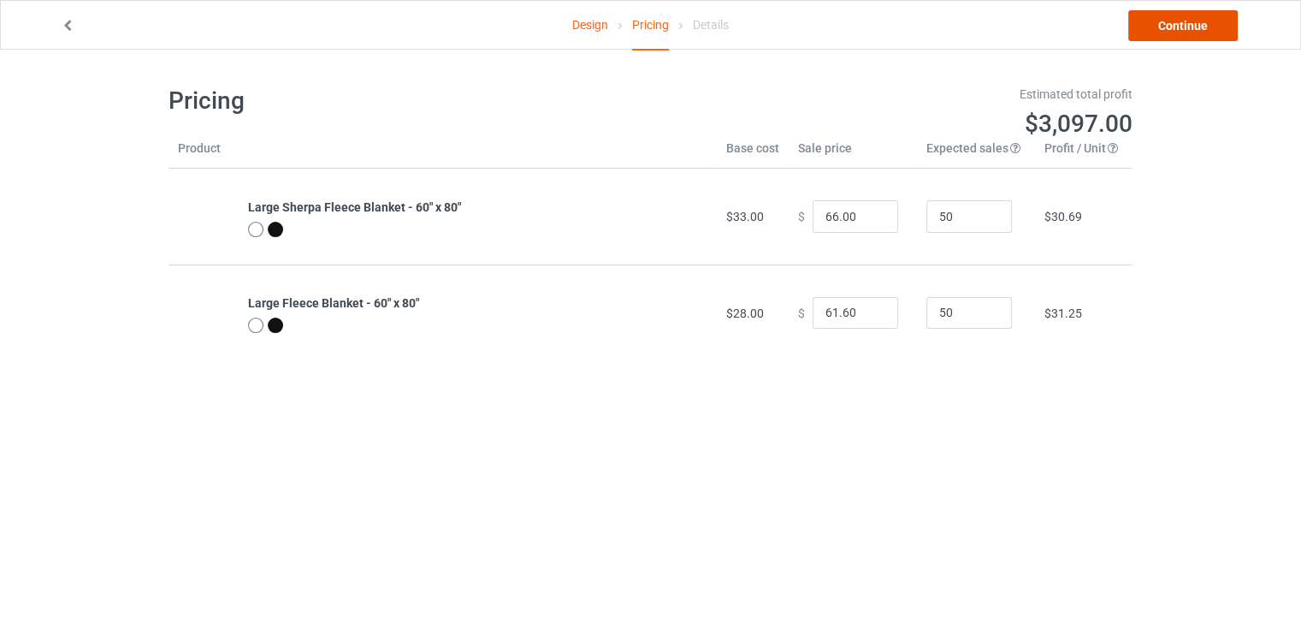
click at [1165, 22] on link "Continue" at bounding box center [1184, 25] width 110 height 31
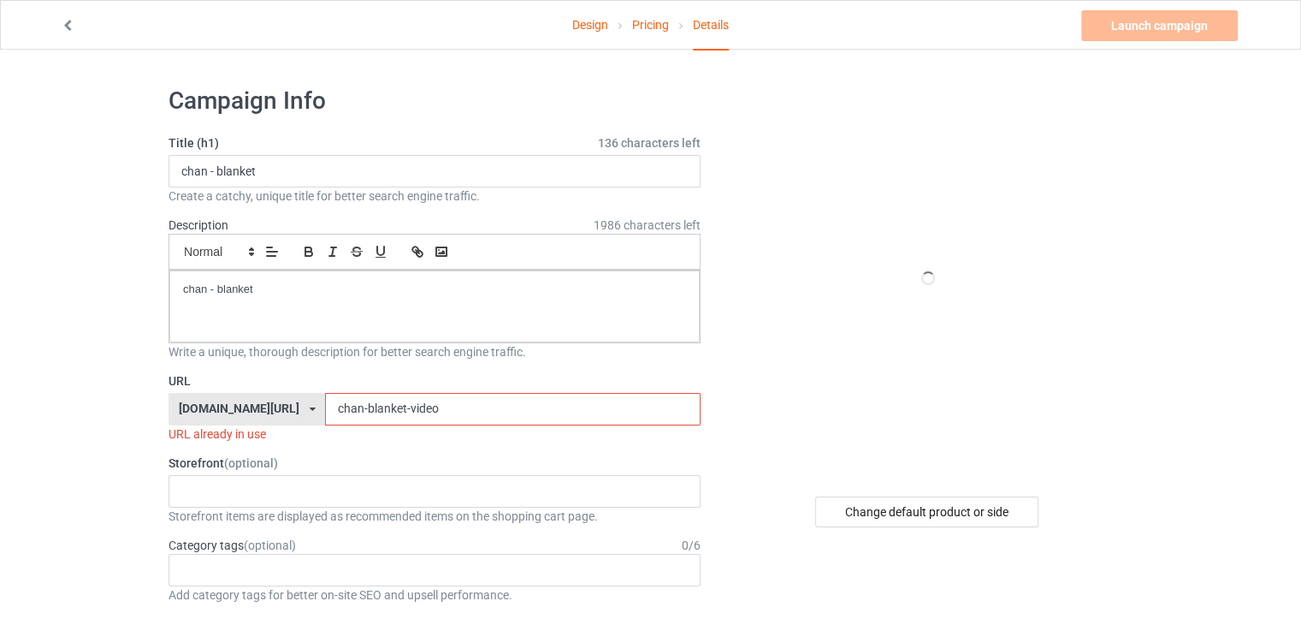
drag, startPoint x: 405, startPoint y: 410, endPoint x: 363, endPoint y: 405, distance: 42.2
click at [363, 405] on input "chan-blanket-video" at bounding box center [512, 409] width 375 height 33
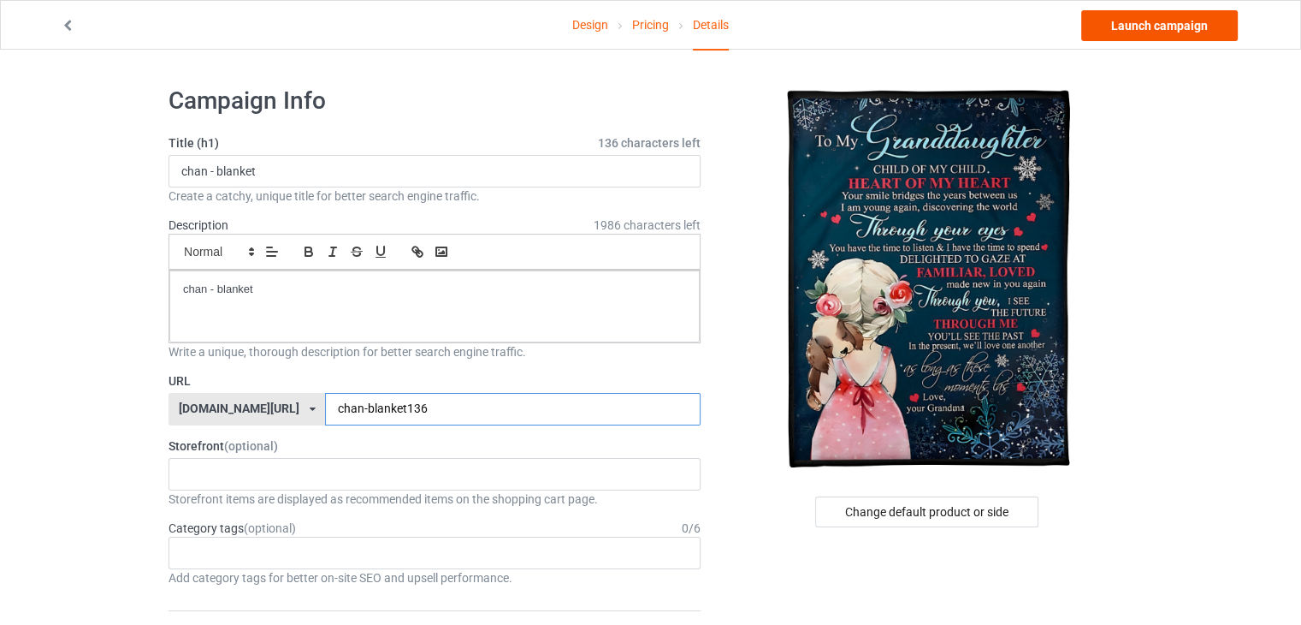
type input "chan-blanket136"
click at [1161, 14] on link "Launch campaign" at bounding box center [1159, 25] width 157 height 31
